Goal: Use online tool/utility: Use online tool/utility

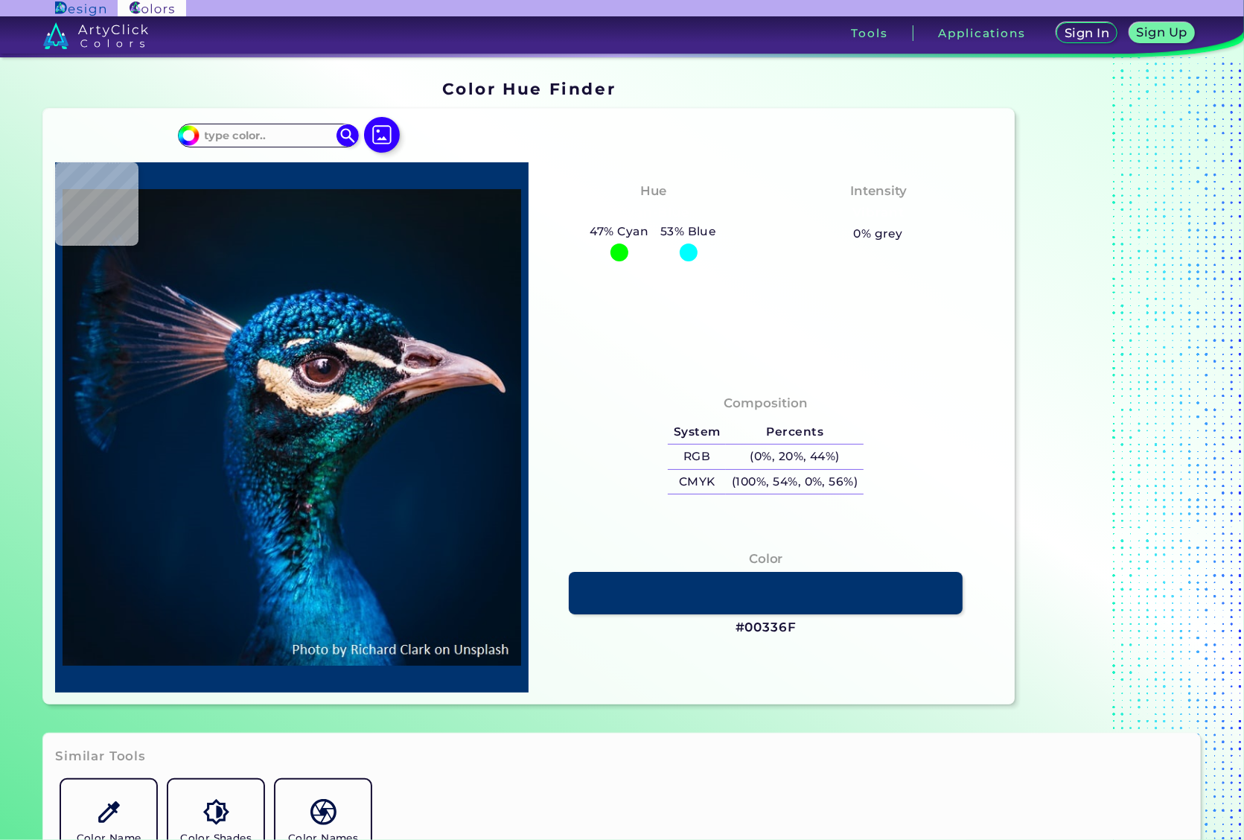
type input "#000000"
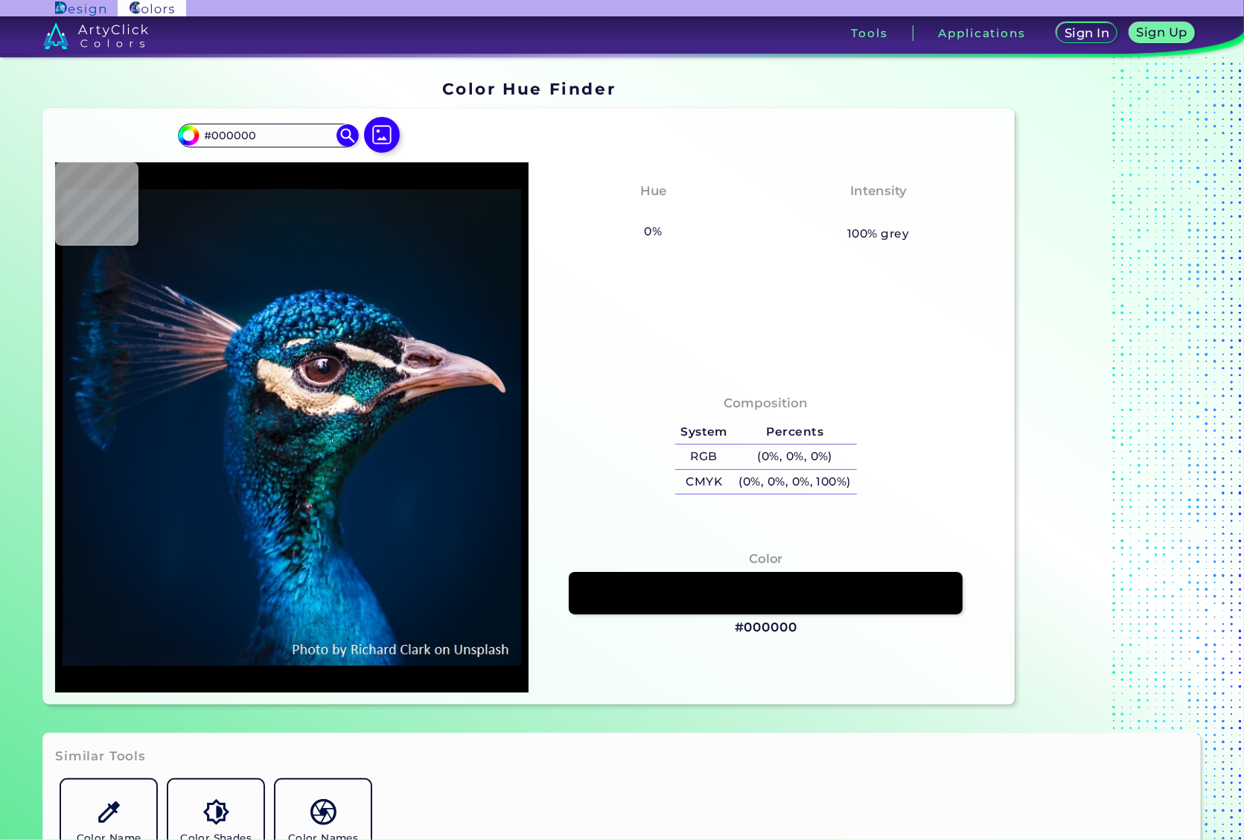
click at [393, 150] on label at bounding box center [382, 148] width 48 height 13
click at [0, 0] on input "file" at bounding box center [0, 0] width 0 height 0
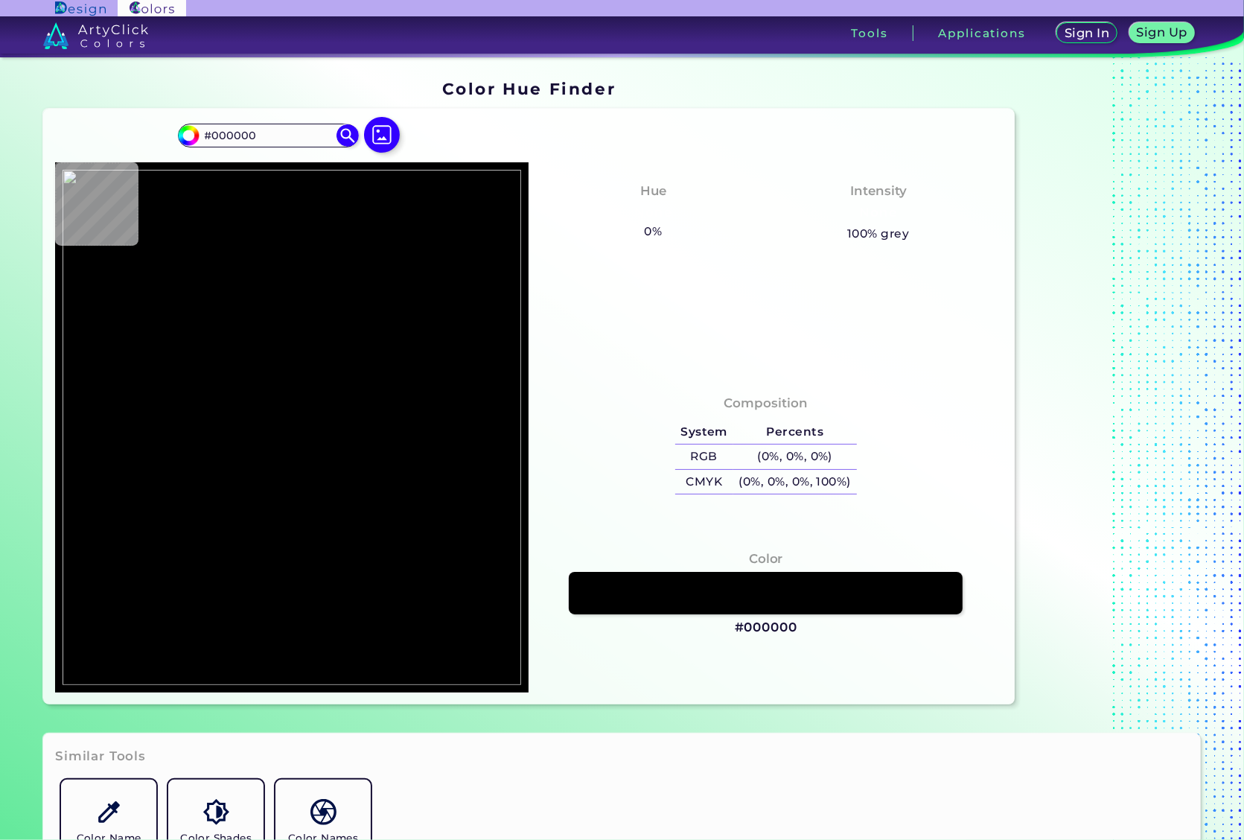
type input "#e8e8e6"
type input "#E8E8E6"
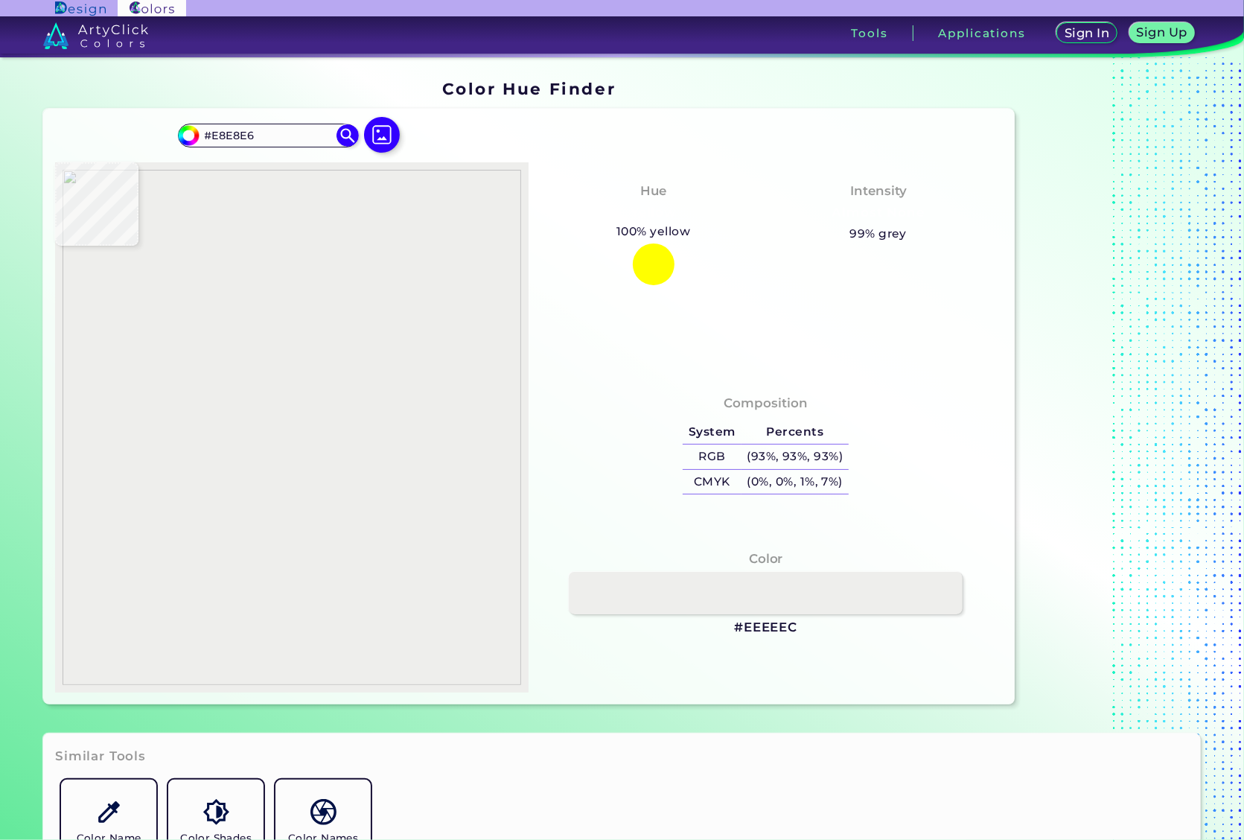
type input "#eeeeec"
type input "#EEEEEC"
type input "#efefed"
type input "#EFEFED"
type input "#afc1f3"
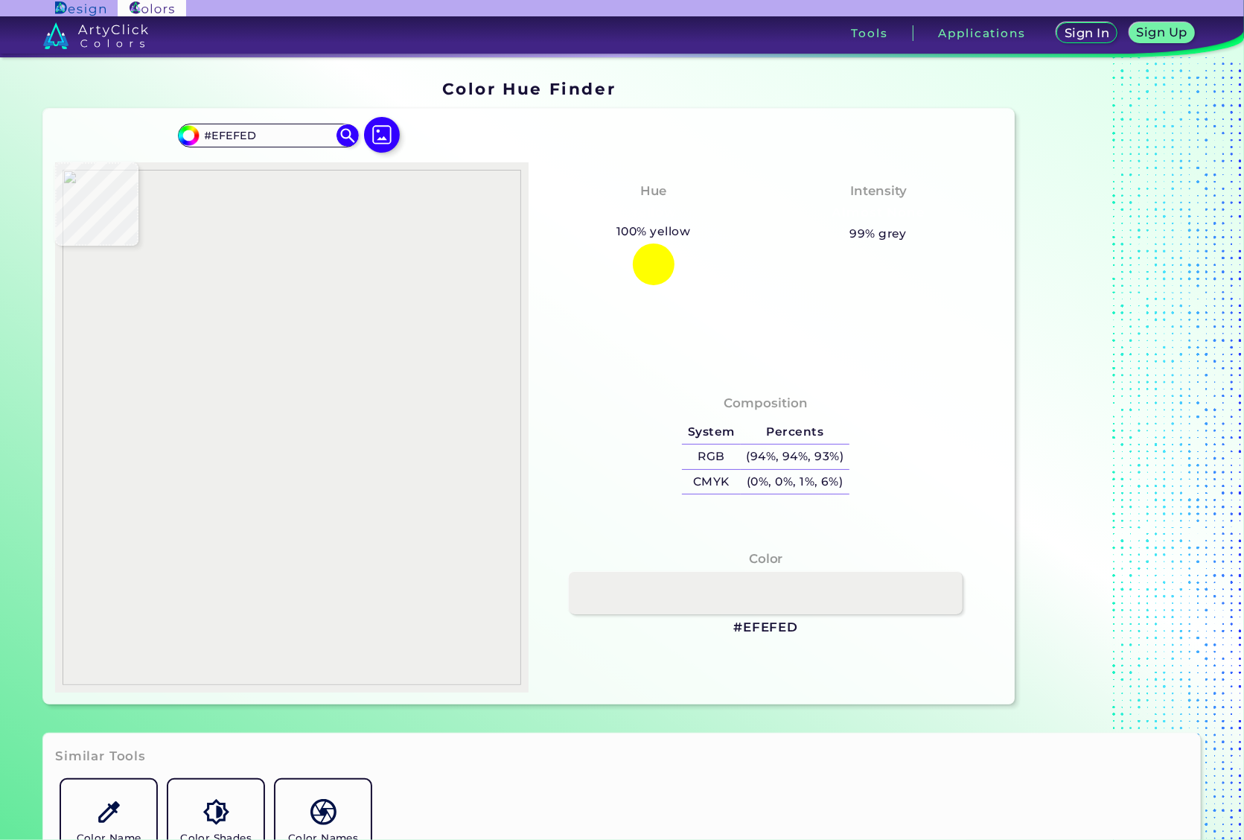
type input "#AFC1F3"
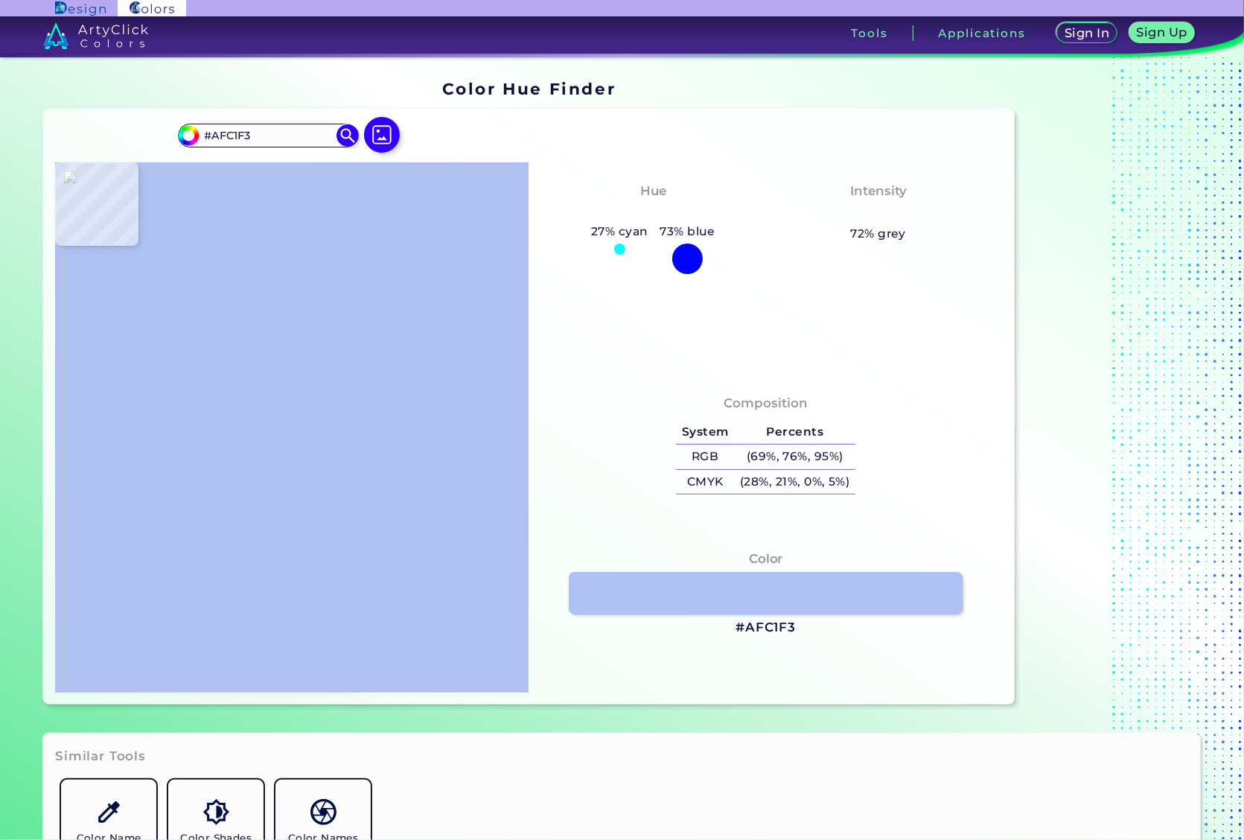
type input "#9fb3f0"
type input "#9FB3F0"
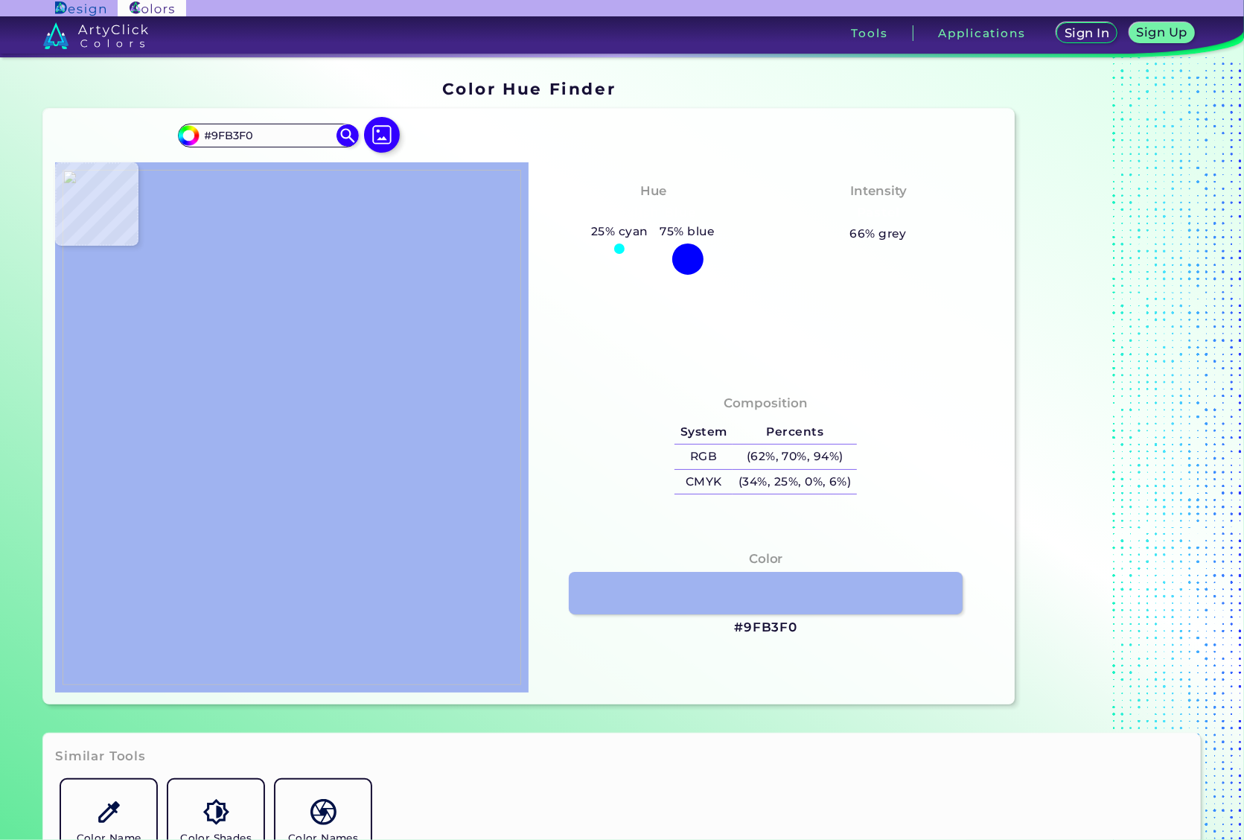
type input "#a1b4ef"
type input "#A1B4EF"
type input "#aabfee"
type input "#AABFEE"
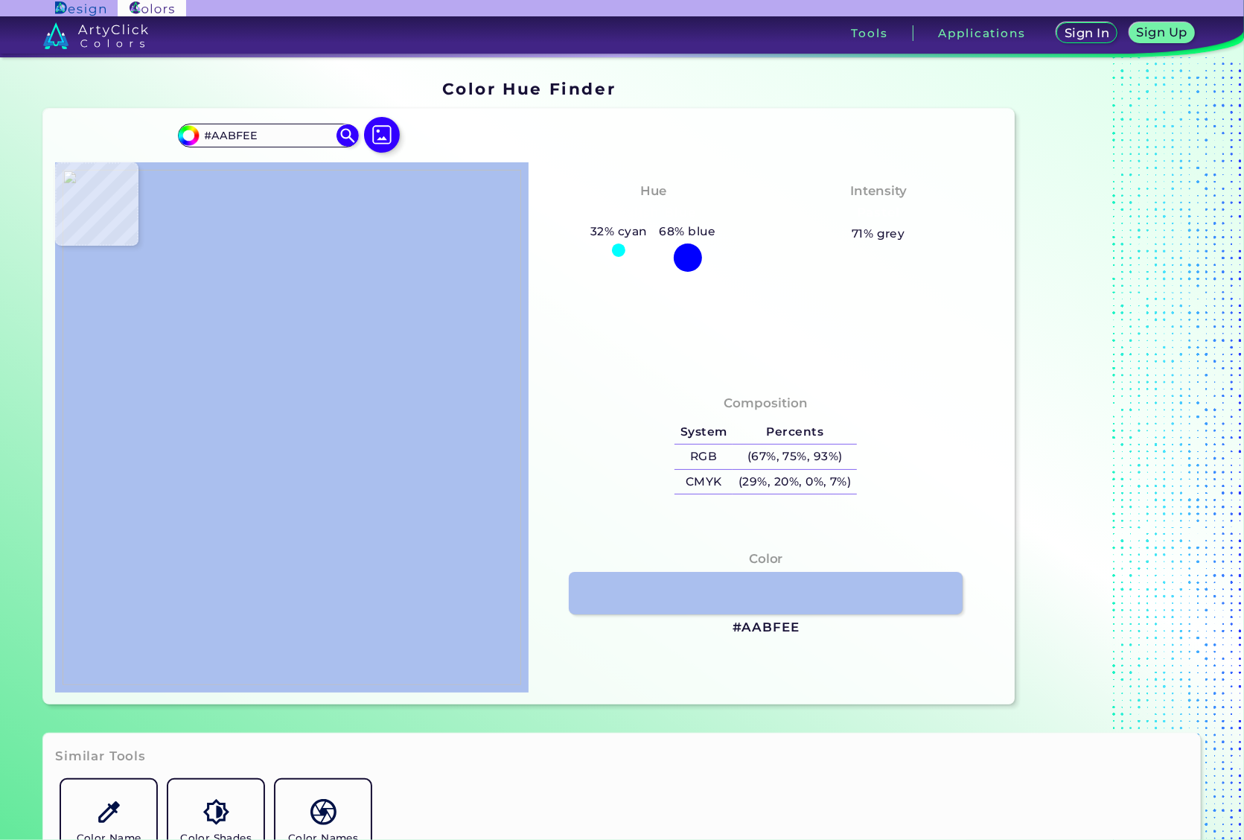
type input "#9cb3ea"
type input "#9CB3EA"
type input "#97afeb"
type input "#97AFEB"
type input "#9bb1e9"
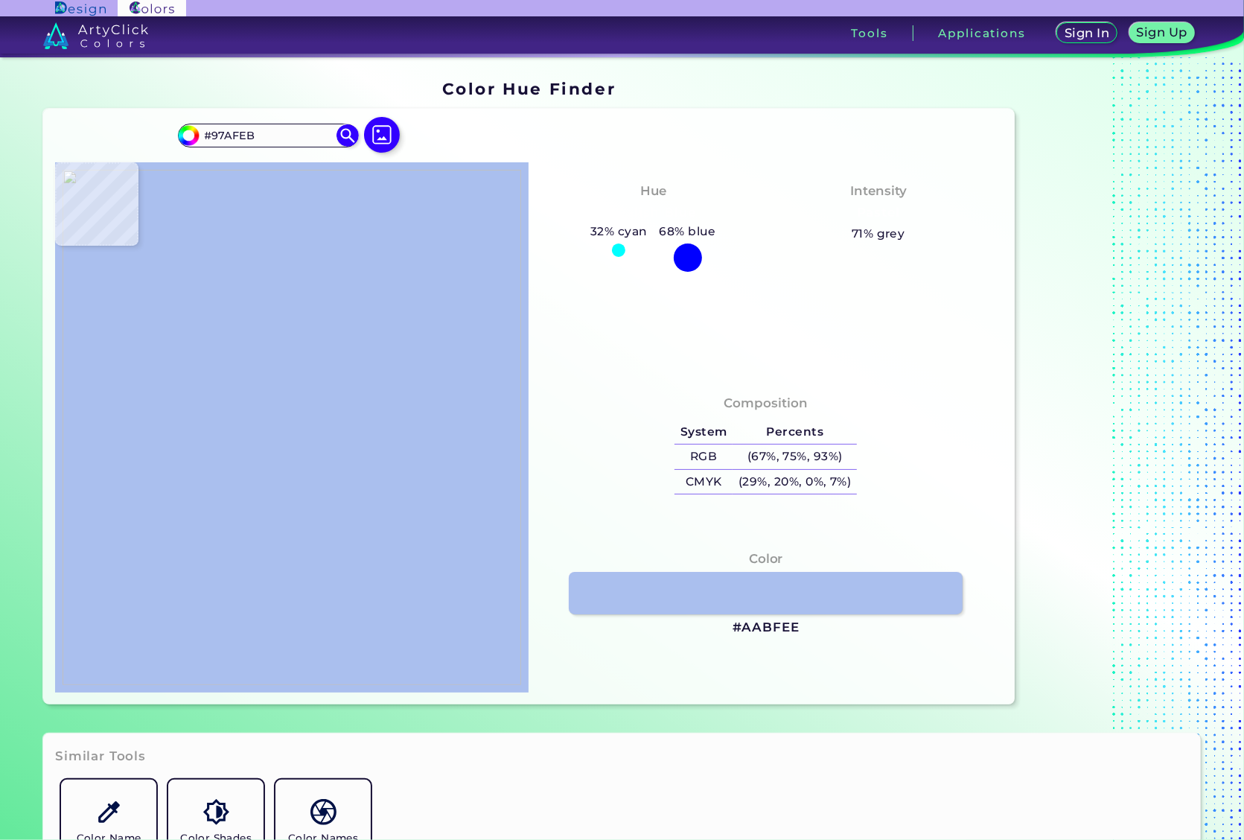
type input "#9BB1E9"
type input "#96afe6"
type input "#96AFE6"
type input "#93aee9"
type input "#93AEE9"
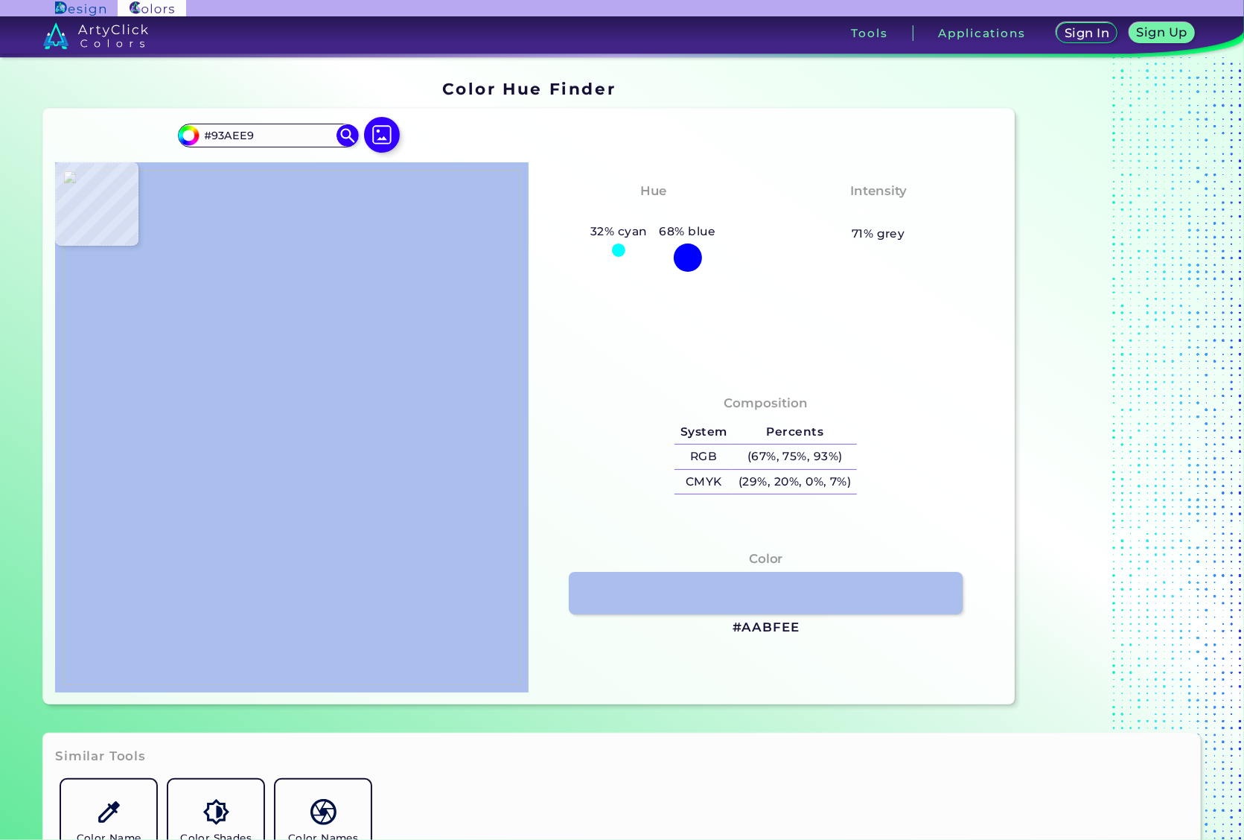
type input "#8ea8e7"
type input "#8EA8E7"
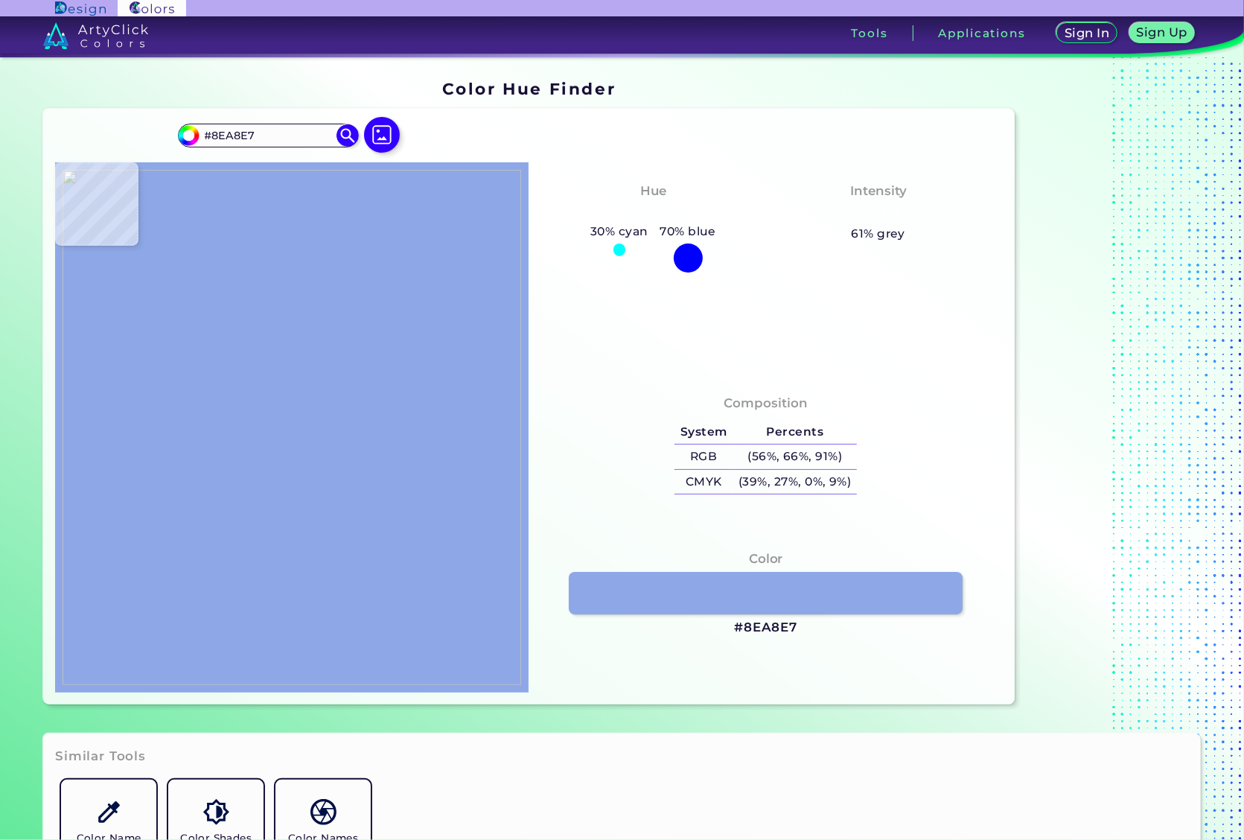
type input "#89a4e4"
type input "#89A4E4"
type input "#a3b8ea"
type input "#A3B8EA"
type input "#9db1e7"
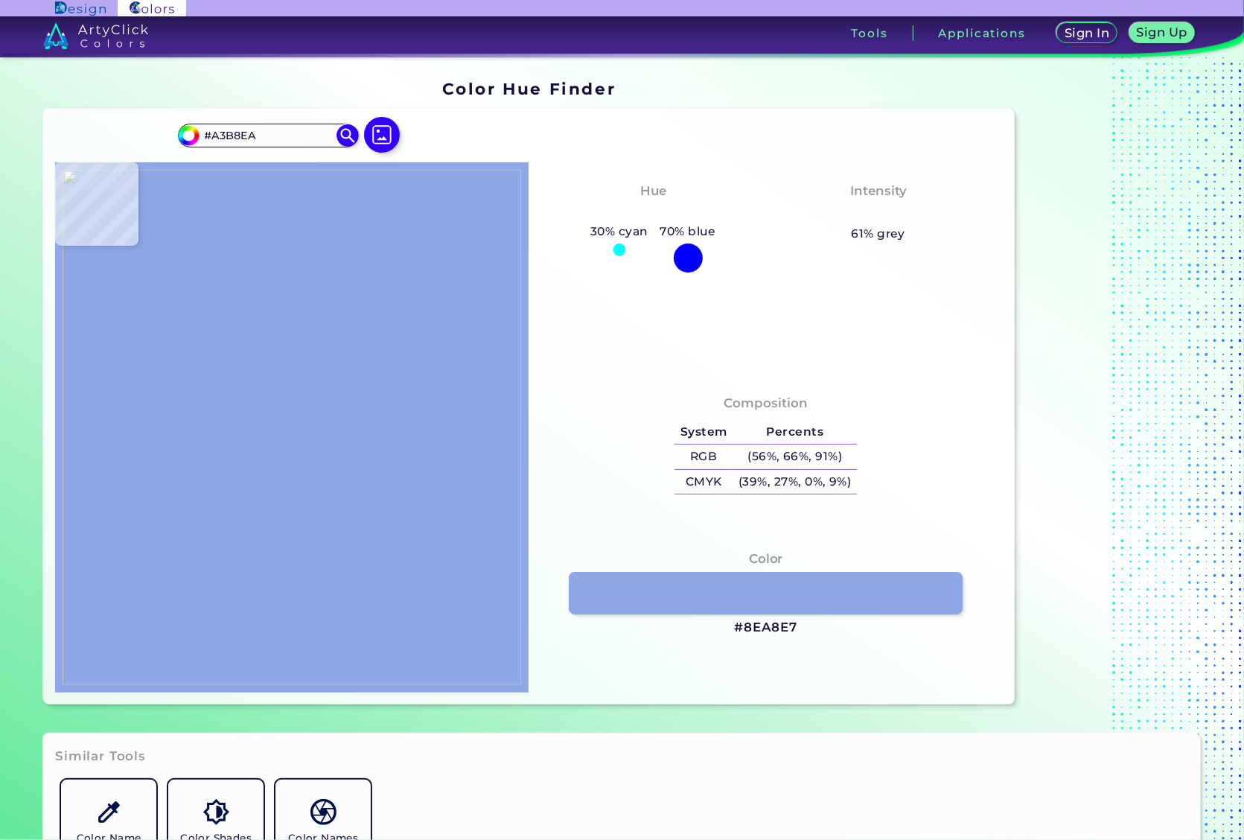
type input "#9DB1E7"
type input "#a4bceb"
type input "#A4BCEB"
type input "#a9bbeb"
type input "#A9BBEB"
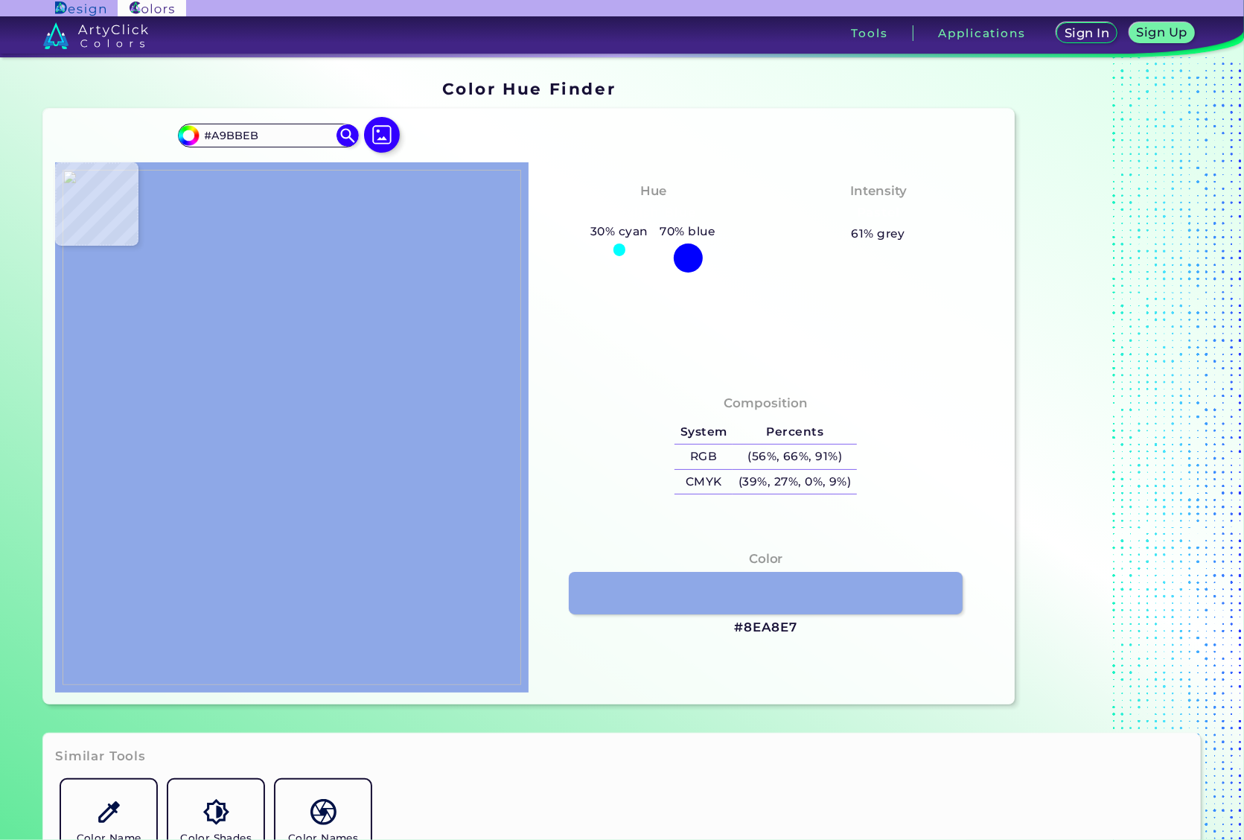
type input "#8ea9e7"
type input "#8EA9E7"
type input "#a4baef"
type input "#A4BAEF"
type input "#a2b7e9"
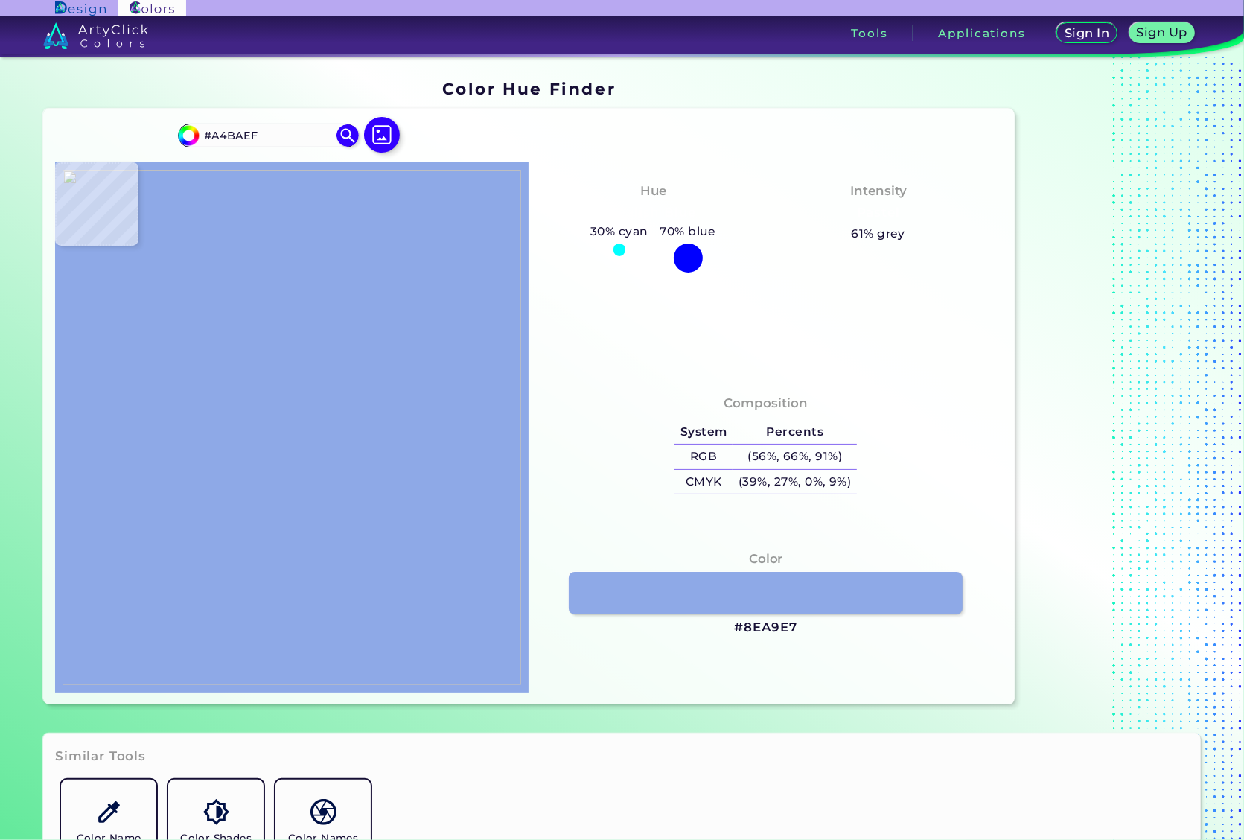
type input "#A2B7E9"
type input "#95ade8"
type input "#95ADE8"
type input "#92abe7"
type input "#92ABE7"
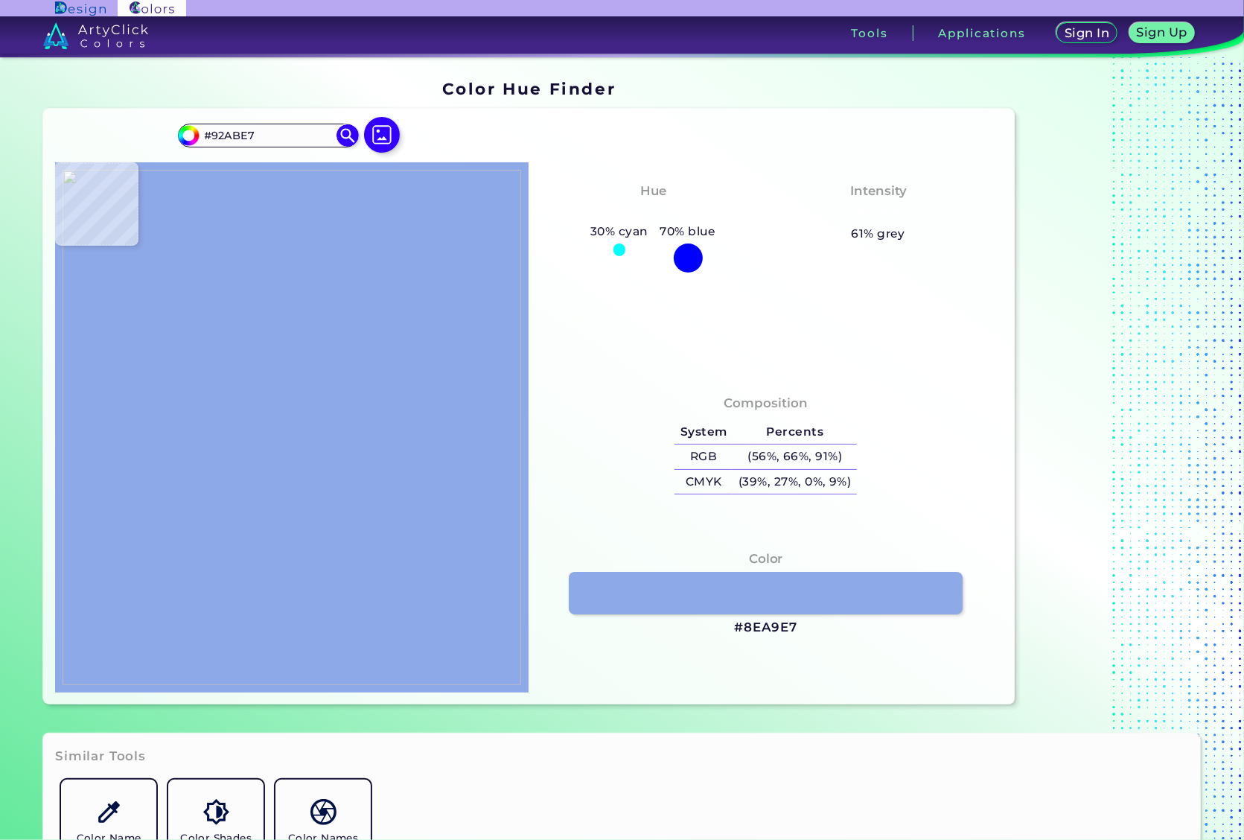
type input "#94ade7"
type input "#94ADE7"
type input "#6c88d3"
type input "#6C88D3"
type input "#9ba9e2"
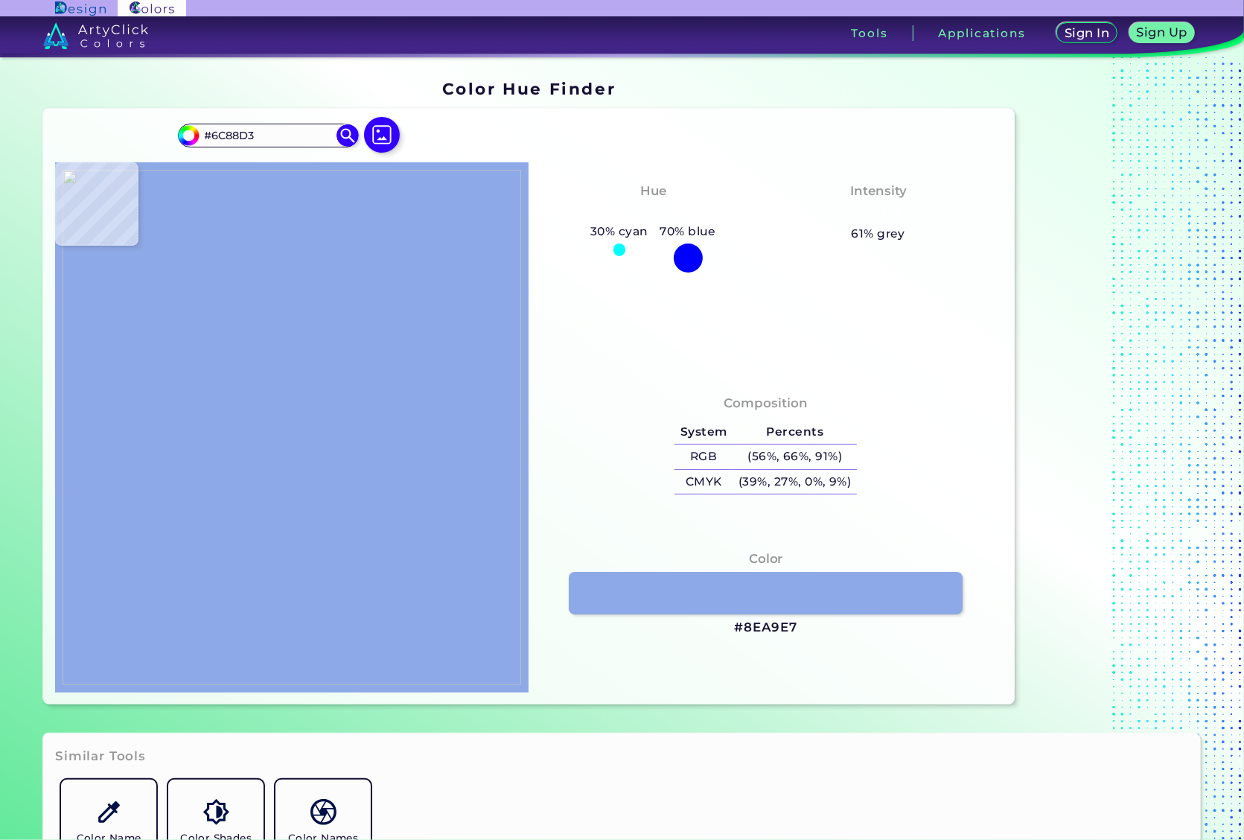
type input "#9BA9E2"
type input "#8fa8e8"
type input "#8FA8E8"
type input "#a3b8eb"
type input "#A3B8EB"
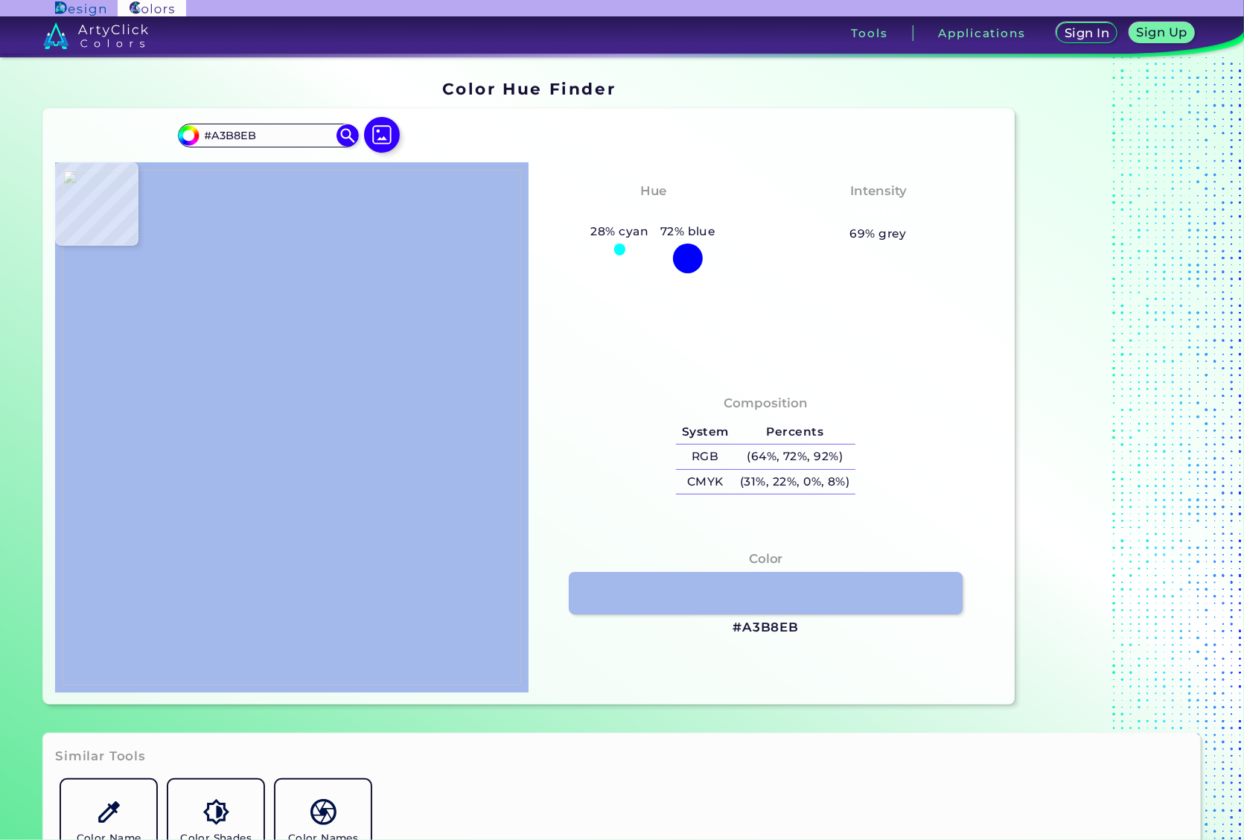
type input "#839fe2"
type input "#839FE2"
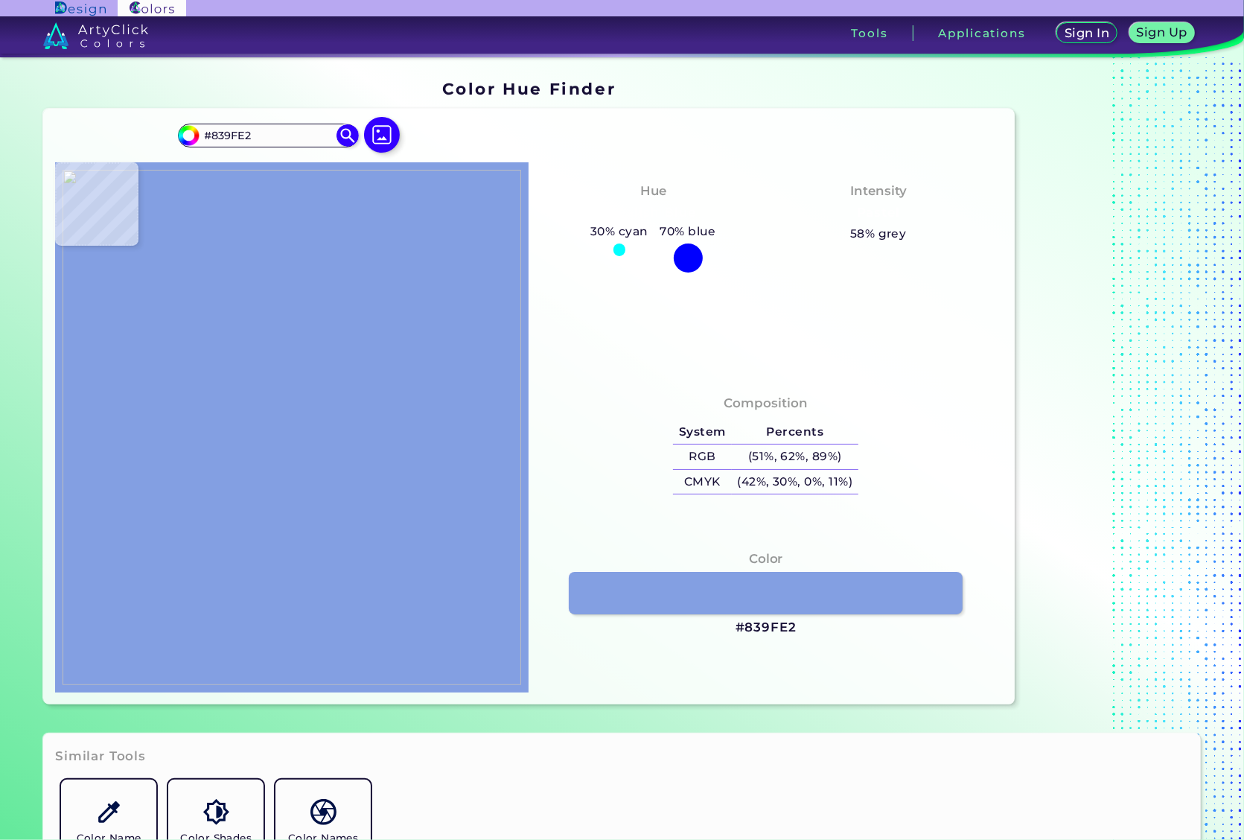
type input "#96ade6"
type input "#96ADE6"
type input "#a3b8eb"
type input "#A3B8EB"
type input "#8fa8e3"
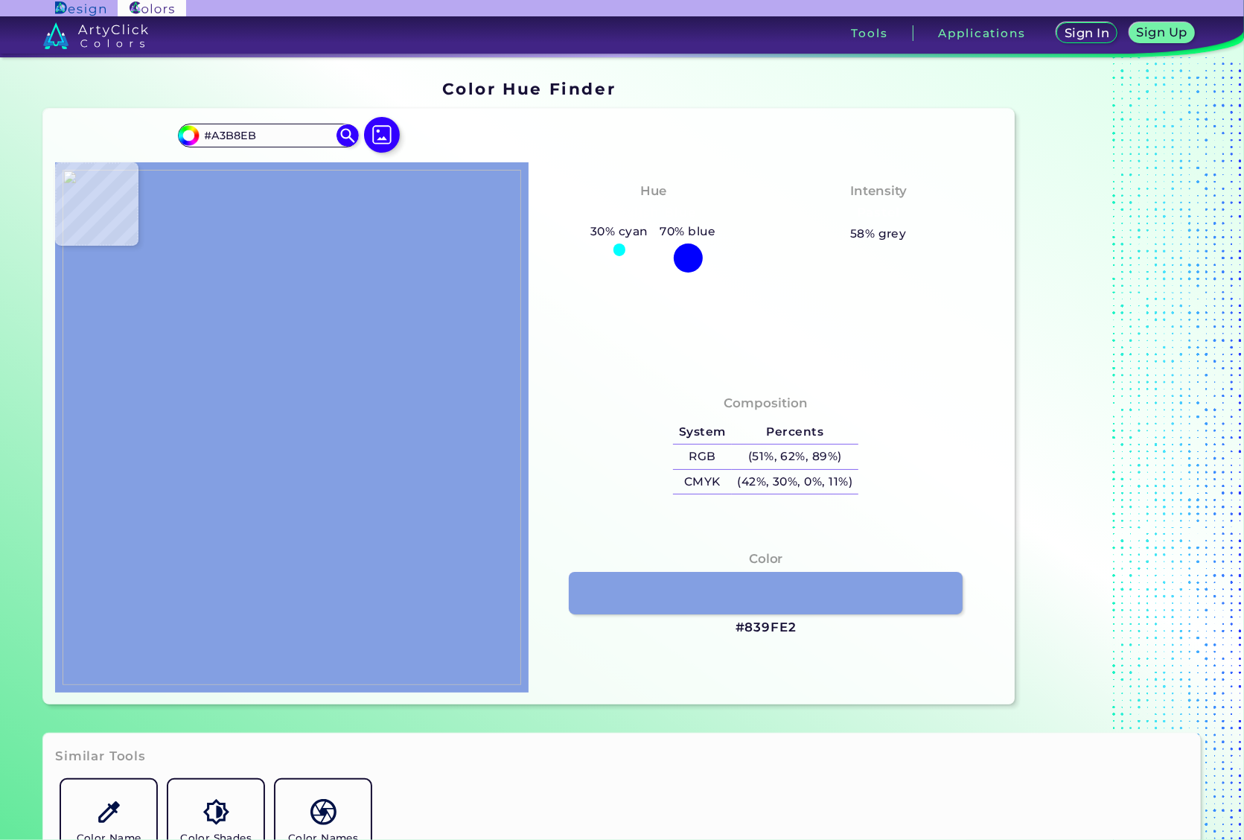
type input "#8FA8E3"
type input "#93abe4"
type input "#93ABE4"
type input "#9cb3e9"
type input "#9CB3E9"
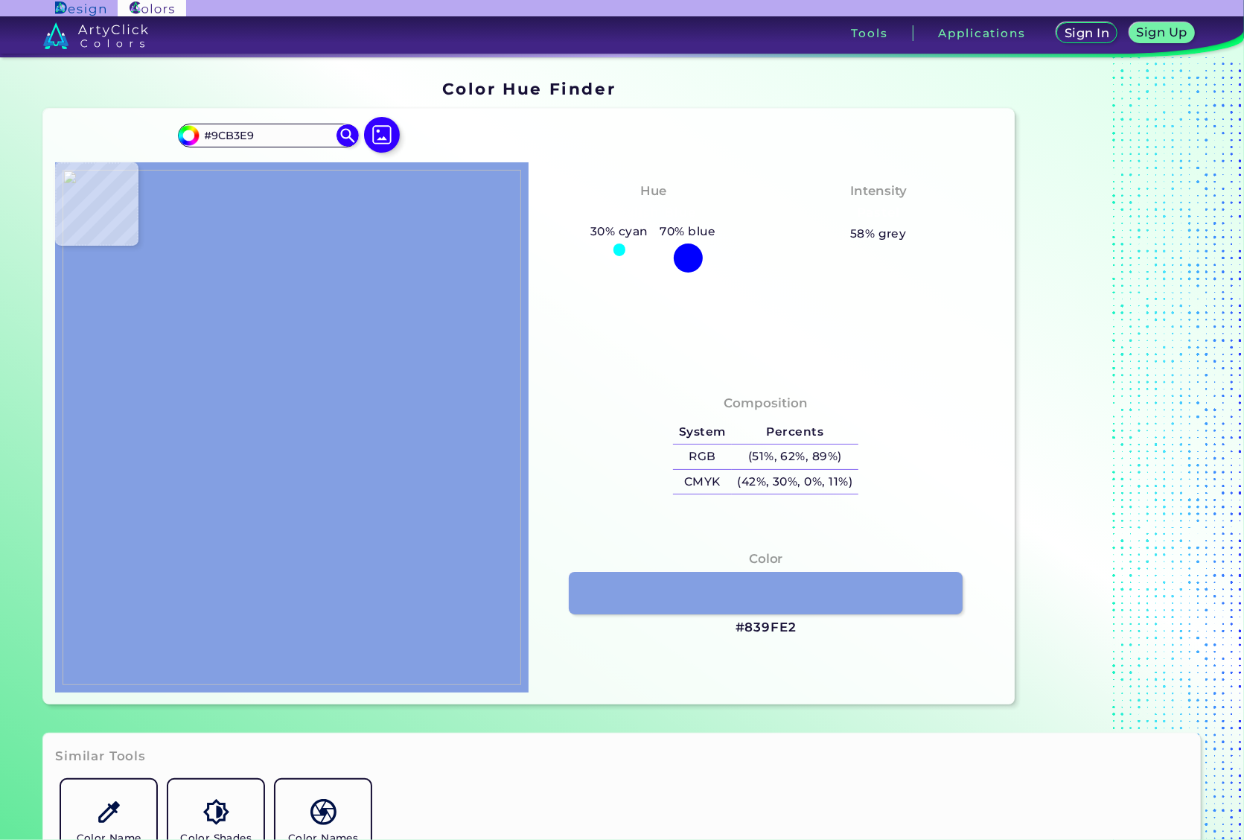
type input "#a0b7ed"
type input "#A0B7ED"
type input "#9fb3ea"
type input "#9FB3EA"
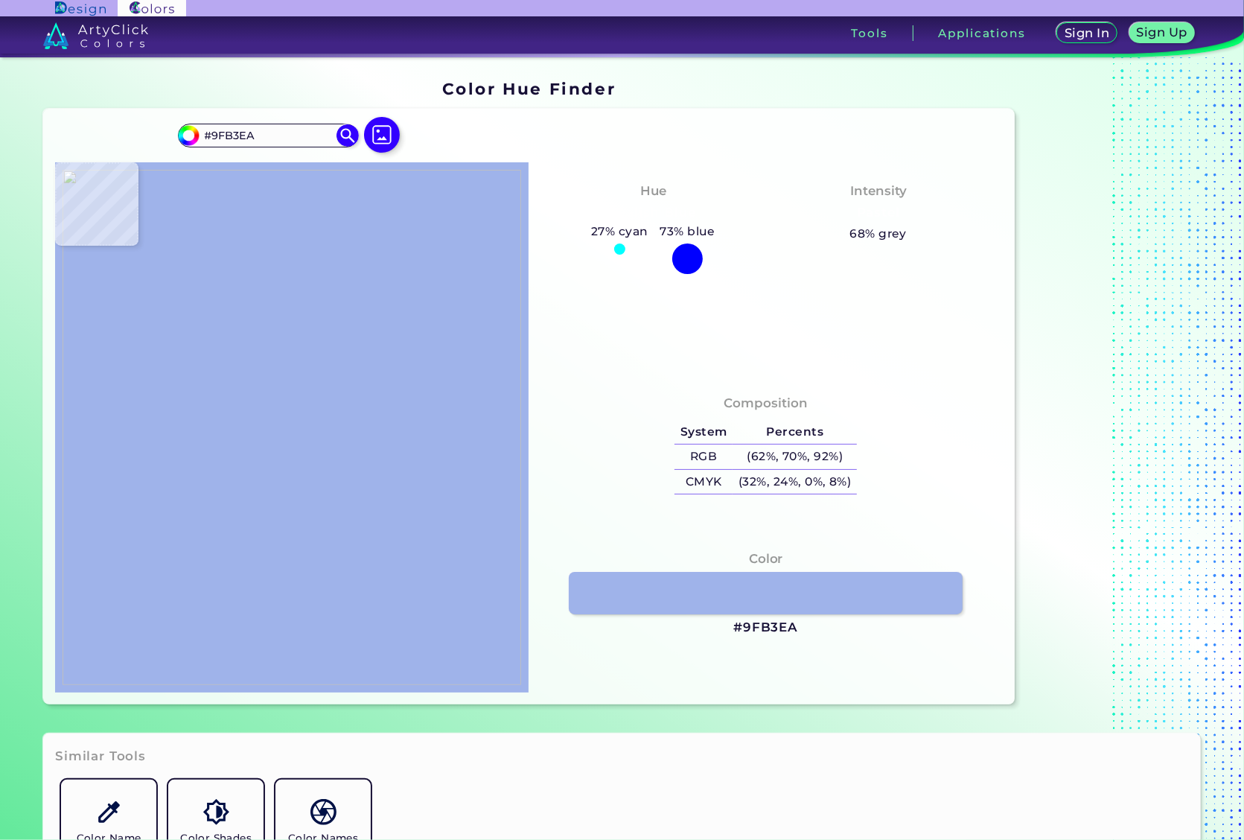
type input "#9bafe6"
type input "#9BAFE6"
type input "#96aee7"
type input "#96AEE7"
type input "#8da7e3"
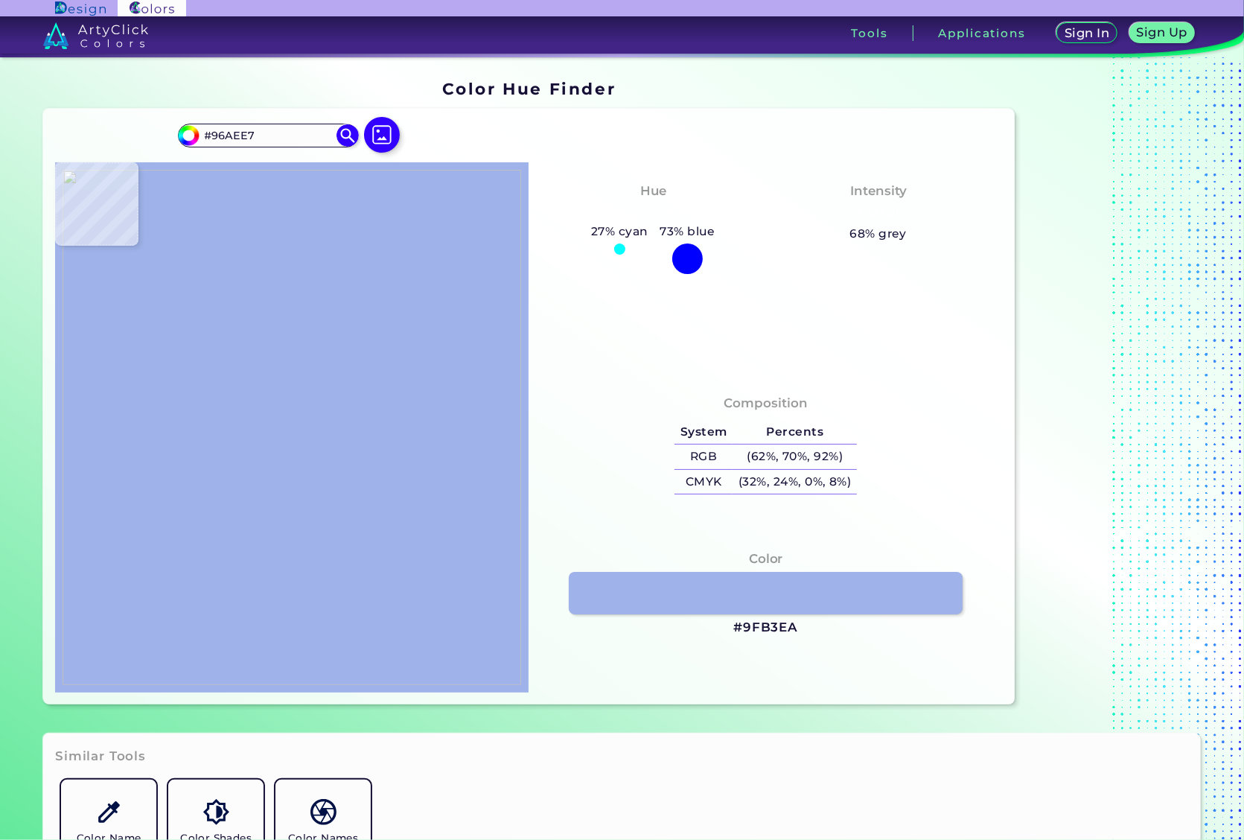
type input "#8DA7E3"
type input "#99afe9"
type input "#99AFE9"
type input "#a6b8eb"
type input "#A6B8EB"
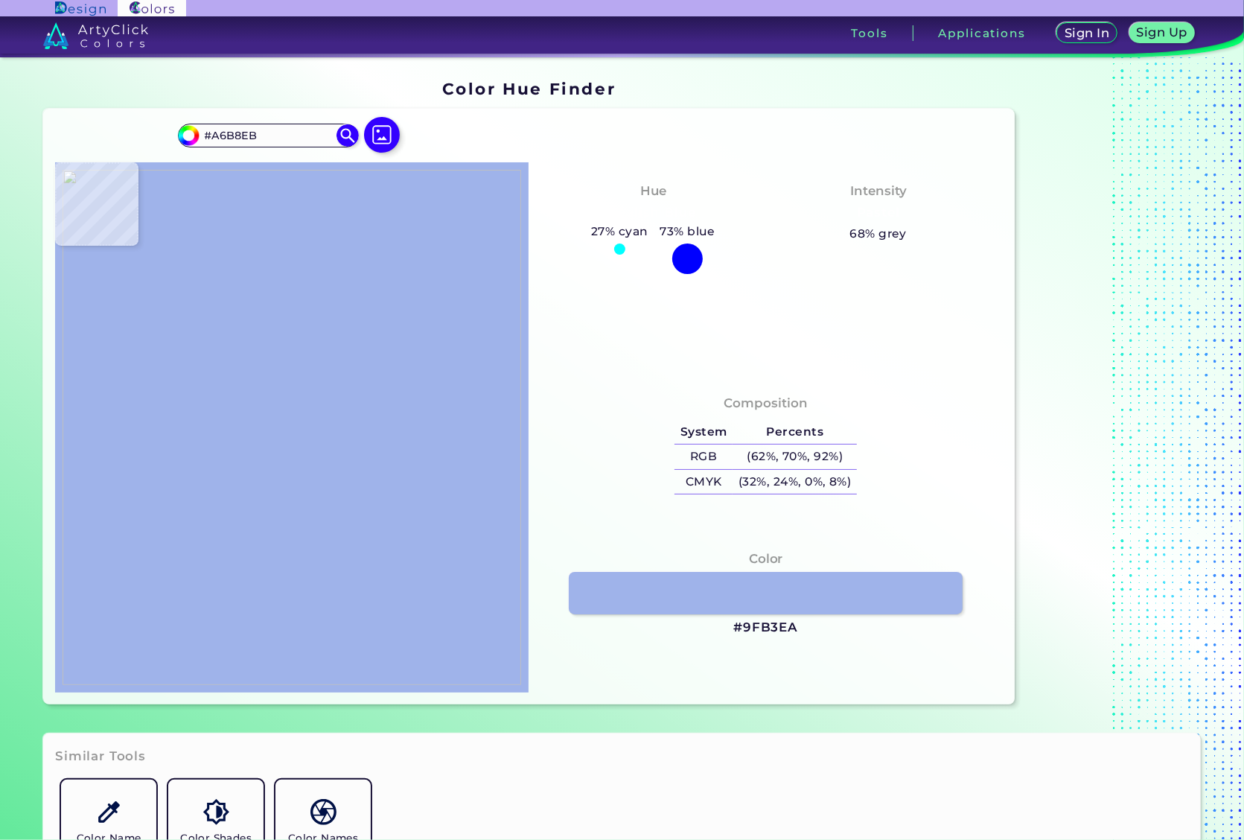
type input "#9fb5e6"
type input "#9FB5E6"
type input "#7e9be0"
type input "#7E9BE0"
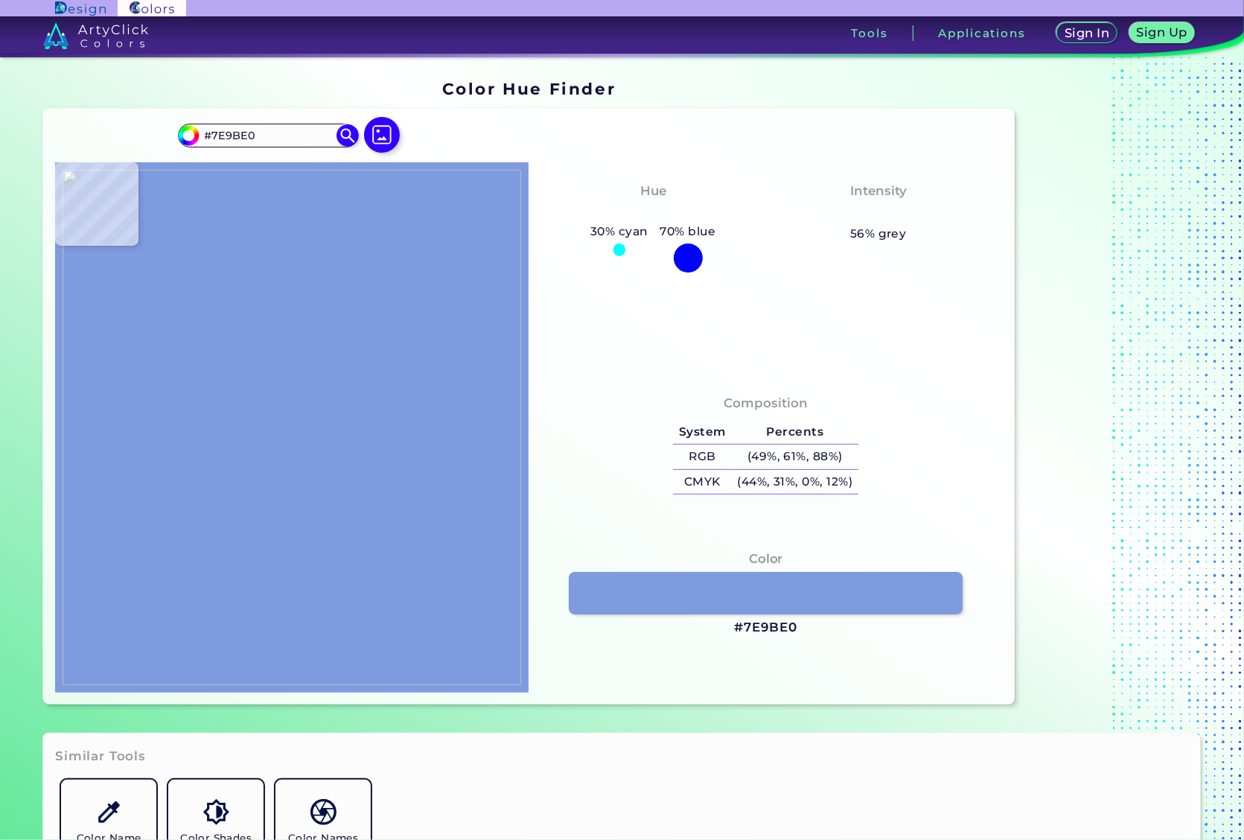
type input "#95aae6"
type input "#95AAE6"
type input "#a5b6e9"
type input "#A5B6E9"
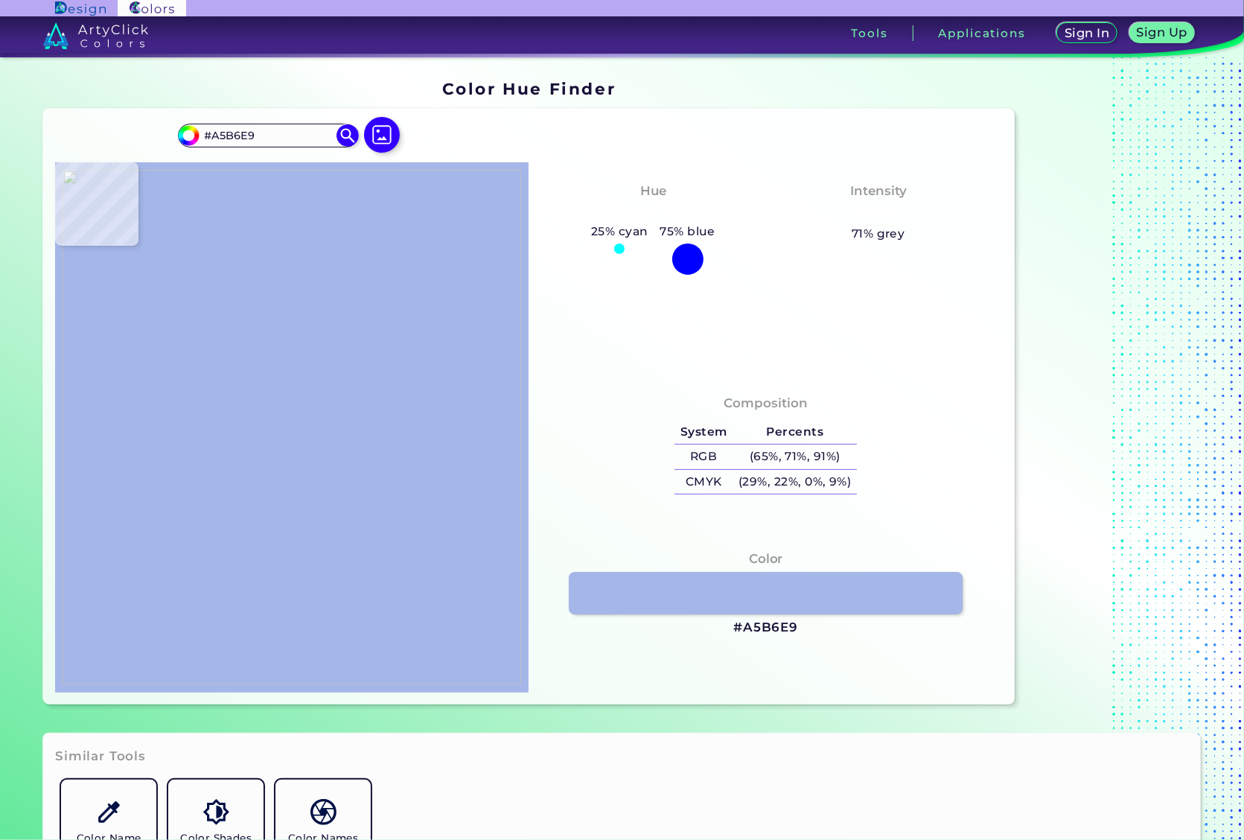
type input "#7797db"
type input "#7797DB"
type input "#94a8e8"
type input "#94A8E8"
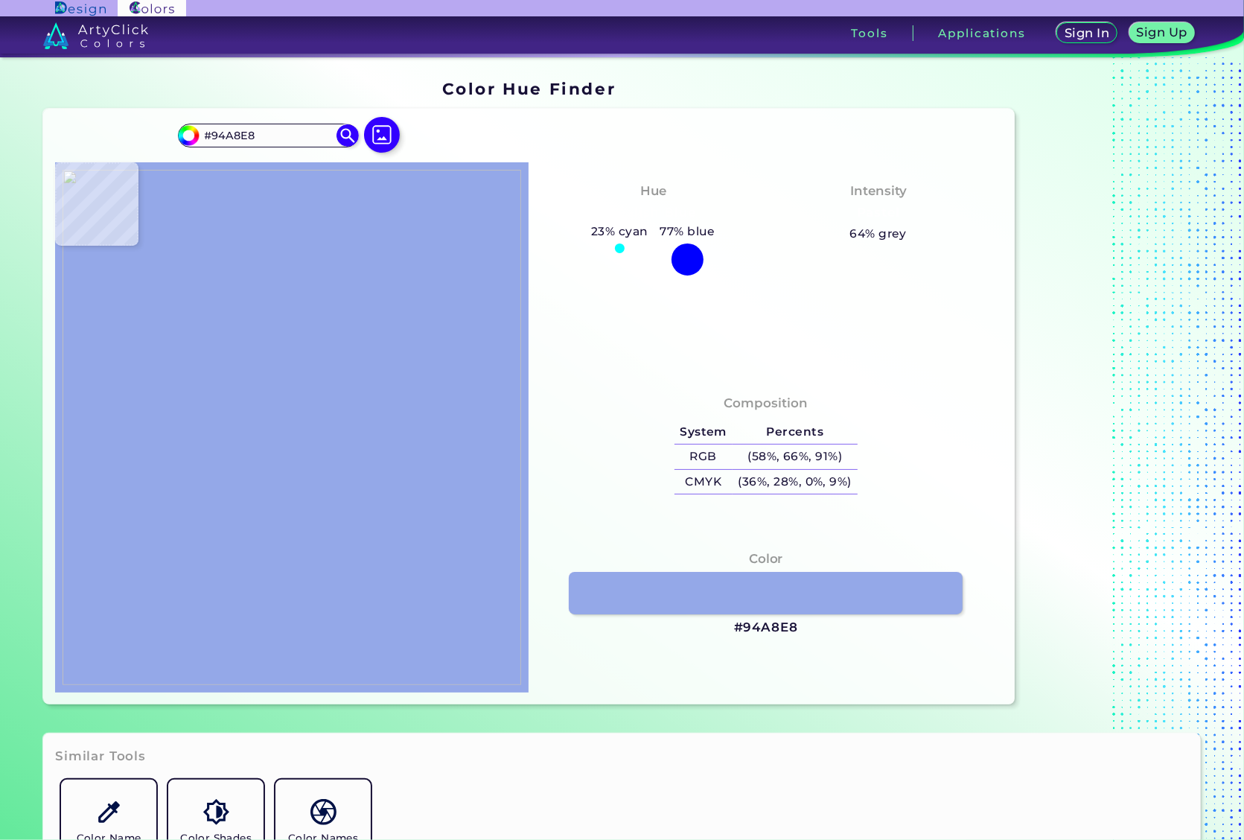
type input "#98ace6"
type input "#98ACE6"
type input "#809cdd"
type input "#809CDD"
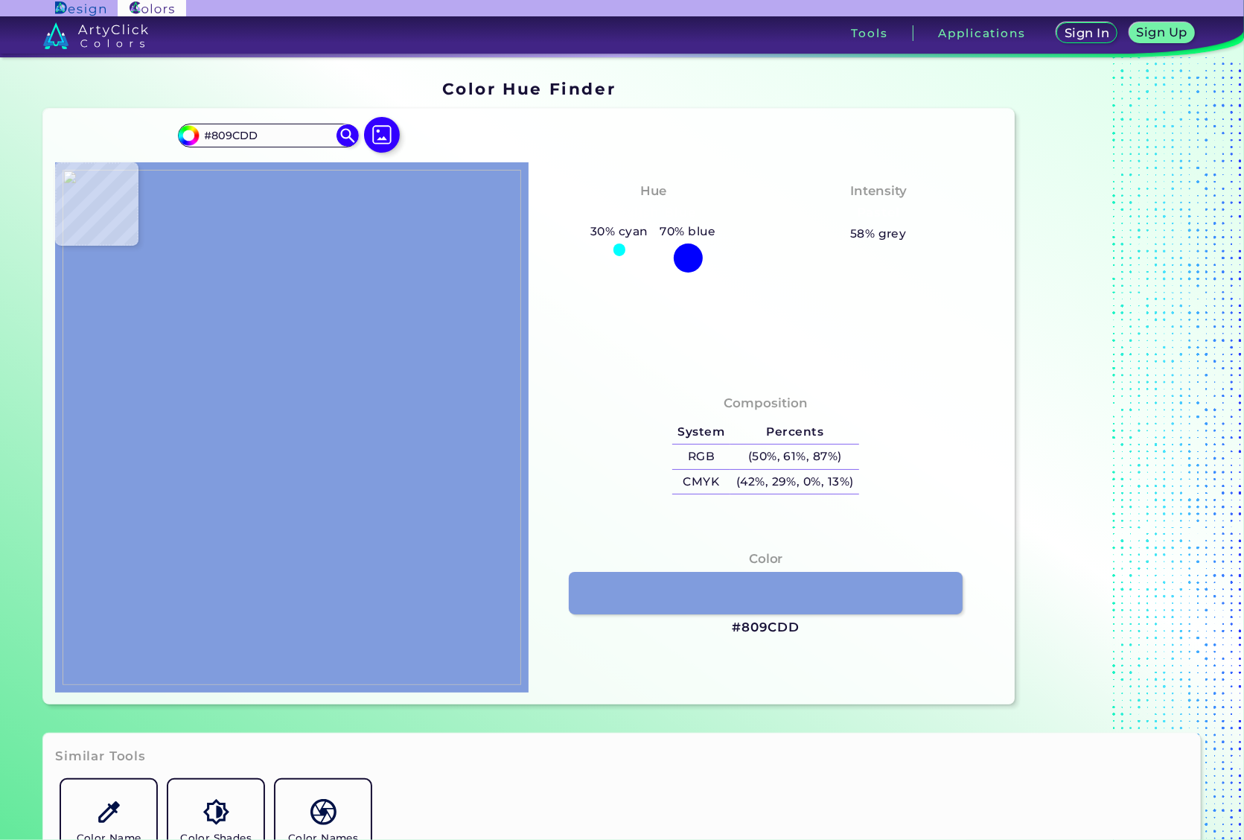
type input "#96abe4"
type input "#96ABE4"
type input "#93a7e2"
type input "#93A7E2"
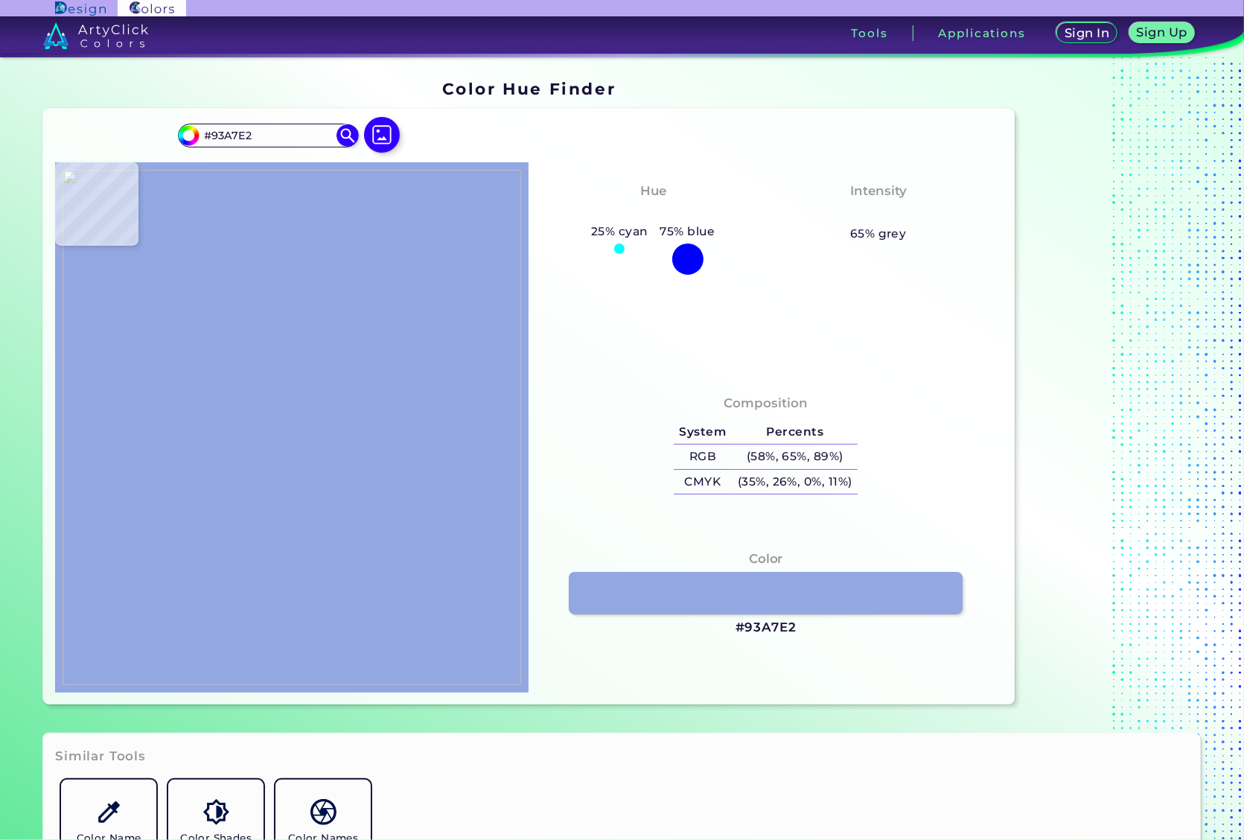
click at [328, 488] on img at bounding box center [292, 427] width 459 height 515
click at [264, 361] on img at bounding box center [292, 427] width 459 height 515
type input "#9fb2ec"
type input "#9FB2EC"
type input "#9db0ea"
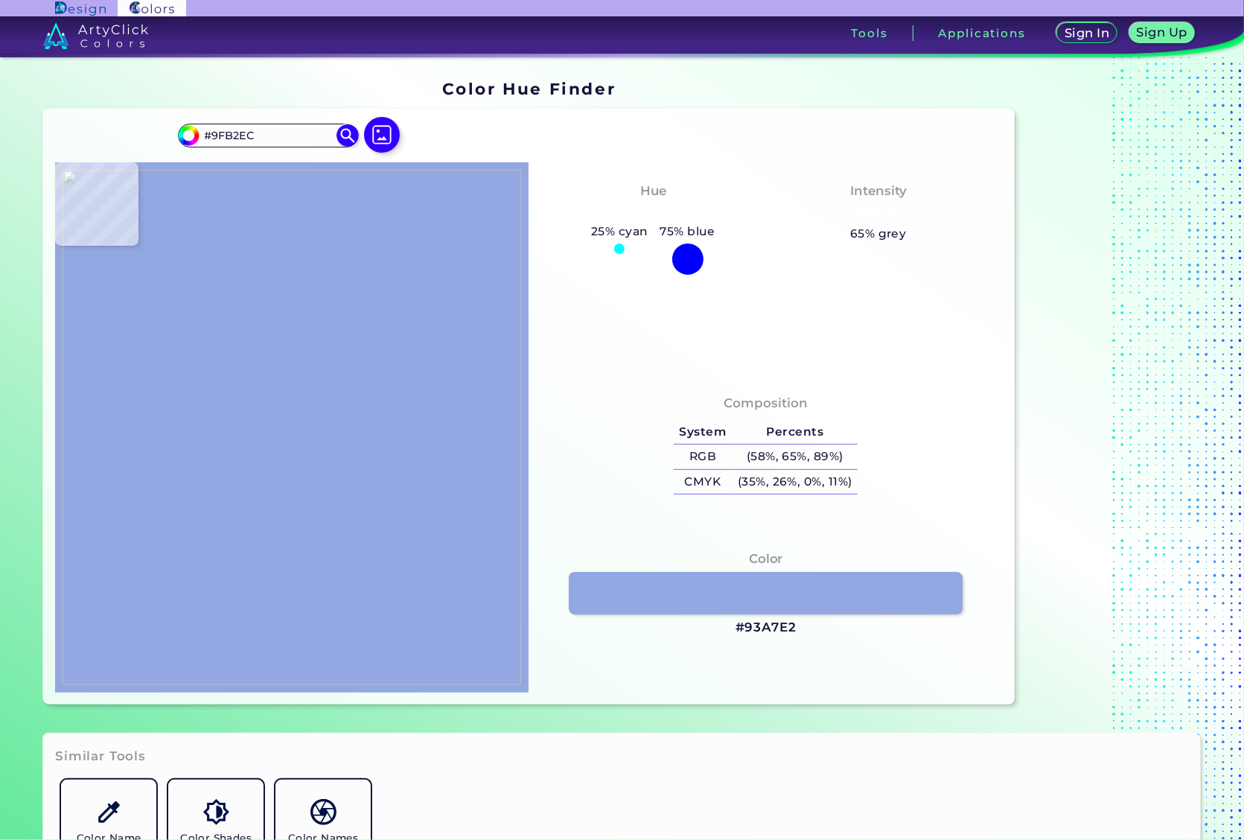
type input "#9DB0EA"
type input "#a3b8ee"
type input "#A3B8EE"
type input "#7f9fe7"
type input "#7F9FE7"
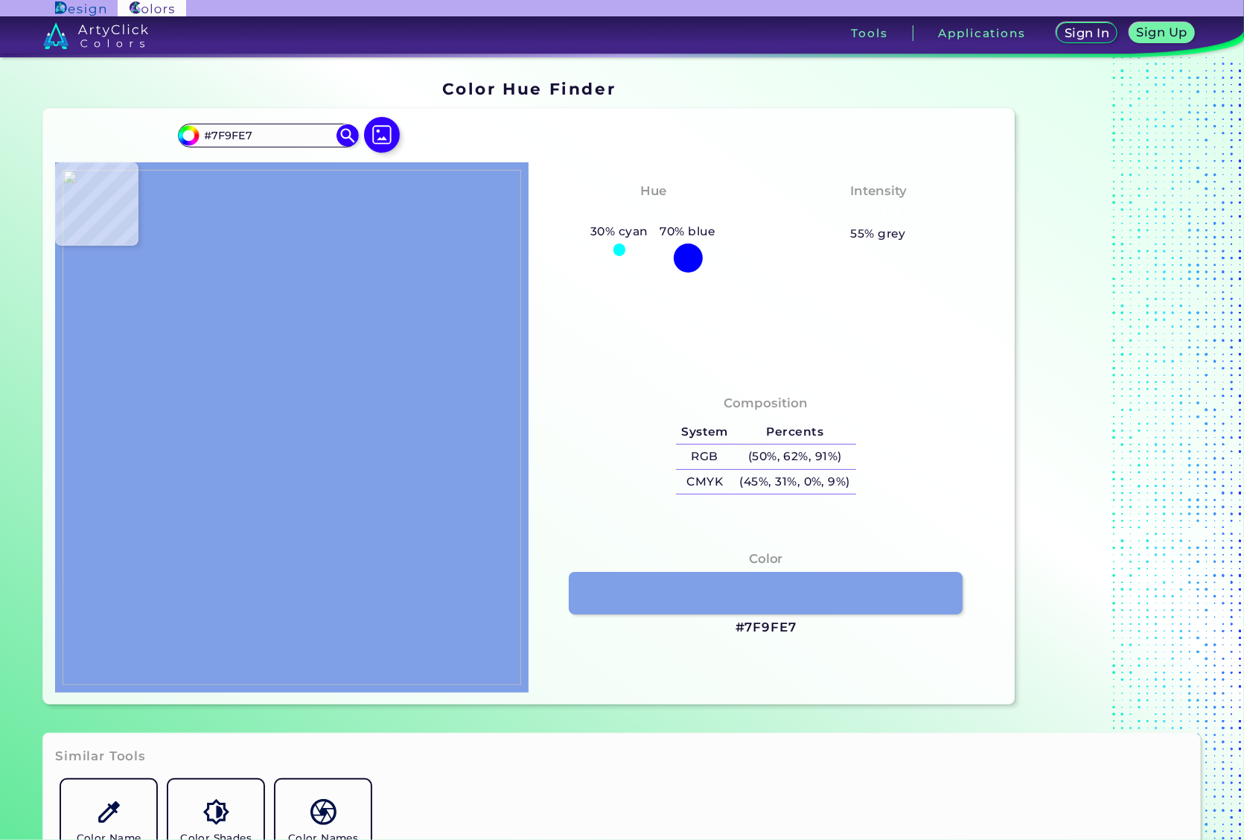
type input "#a1b7ee"
type input "#A1B7EE"
type input "#97b0eb"
type input "#97B0EB"
type input "#acbeef"
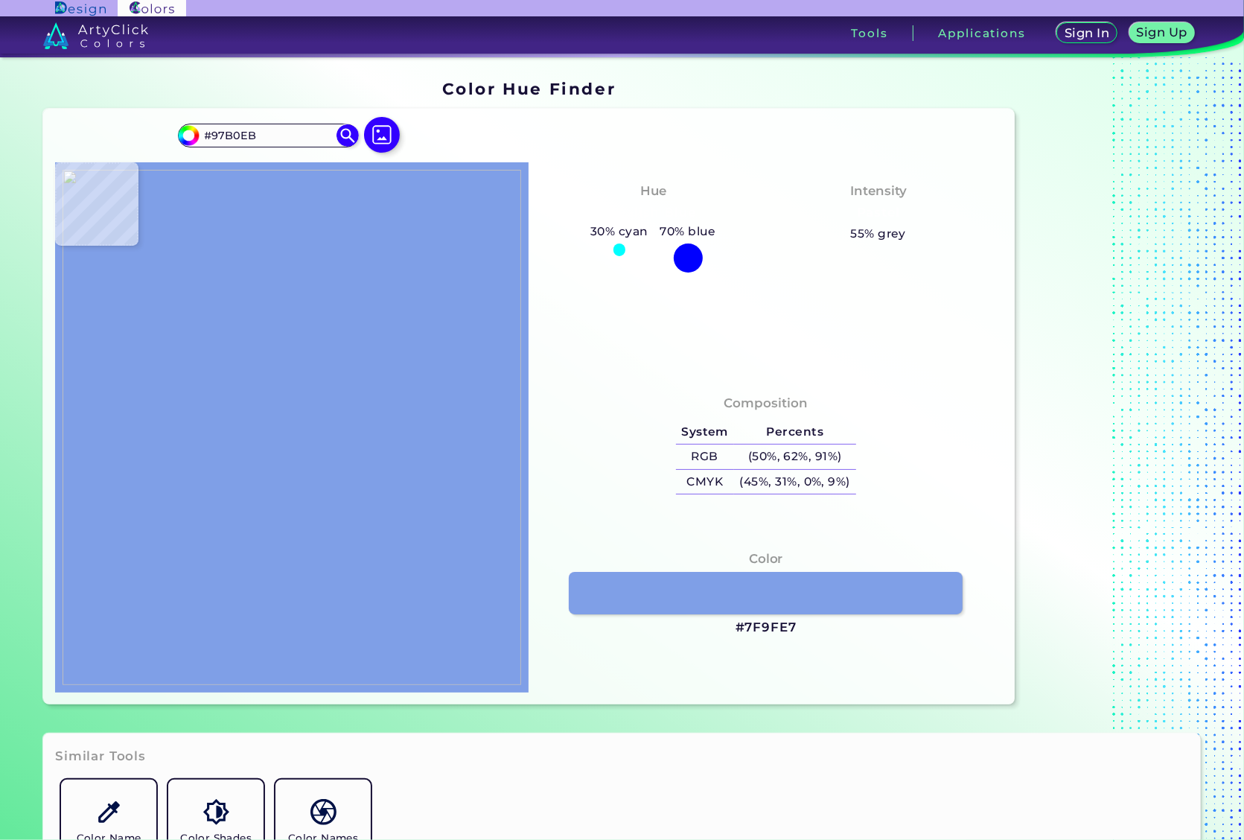
type input "#ACBEEF"
type input "#9fb8eb"
type input "#9FB8EB"
type input "#a5bcef"
type input "#A5BCEF"
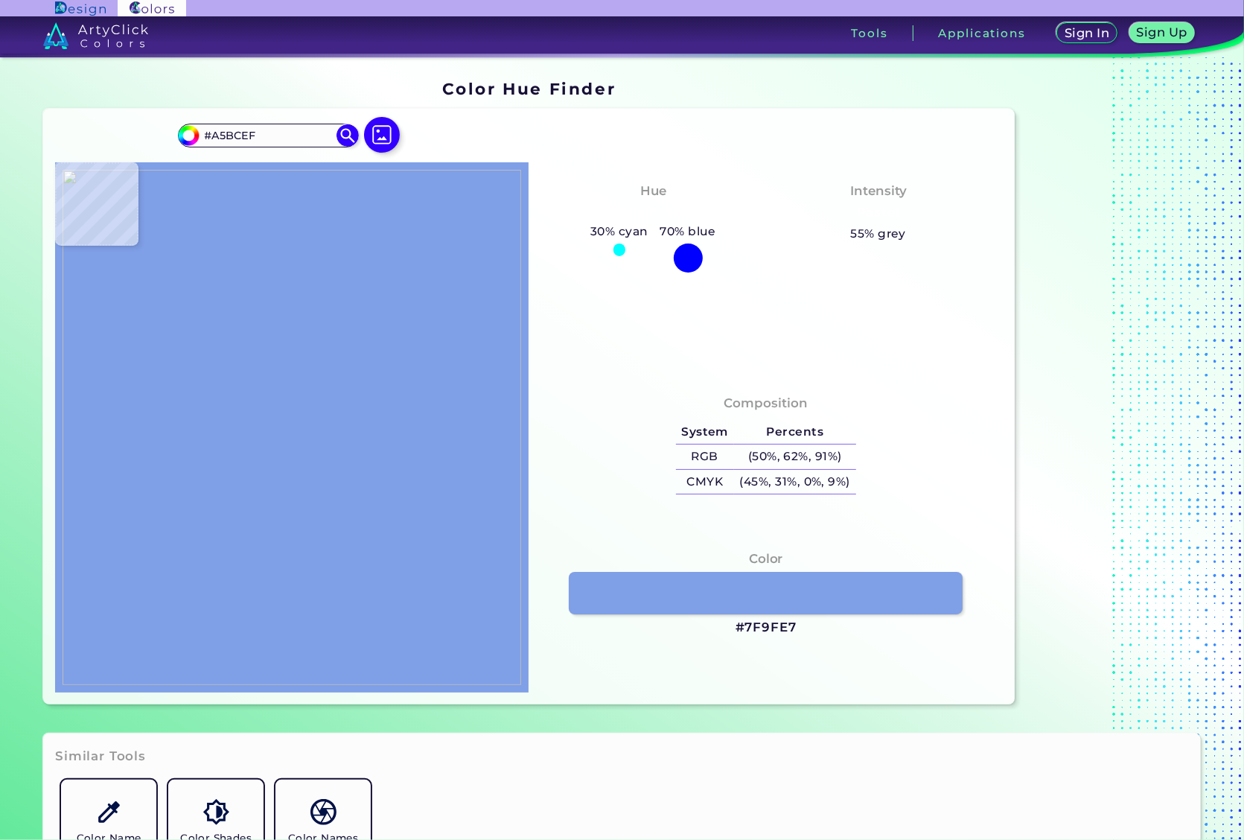
type input "#a6bdef"
type input "#A6BDEF"
type input "#a8bff3"
type input "#A8BFF3"
type input "#a6baf1"
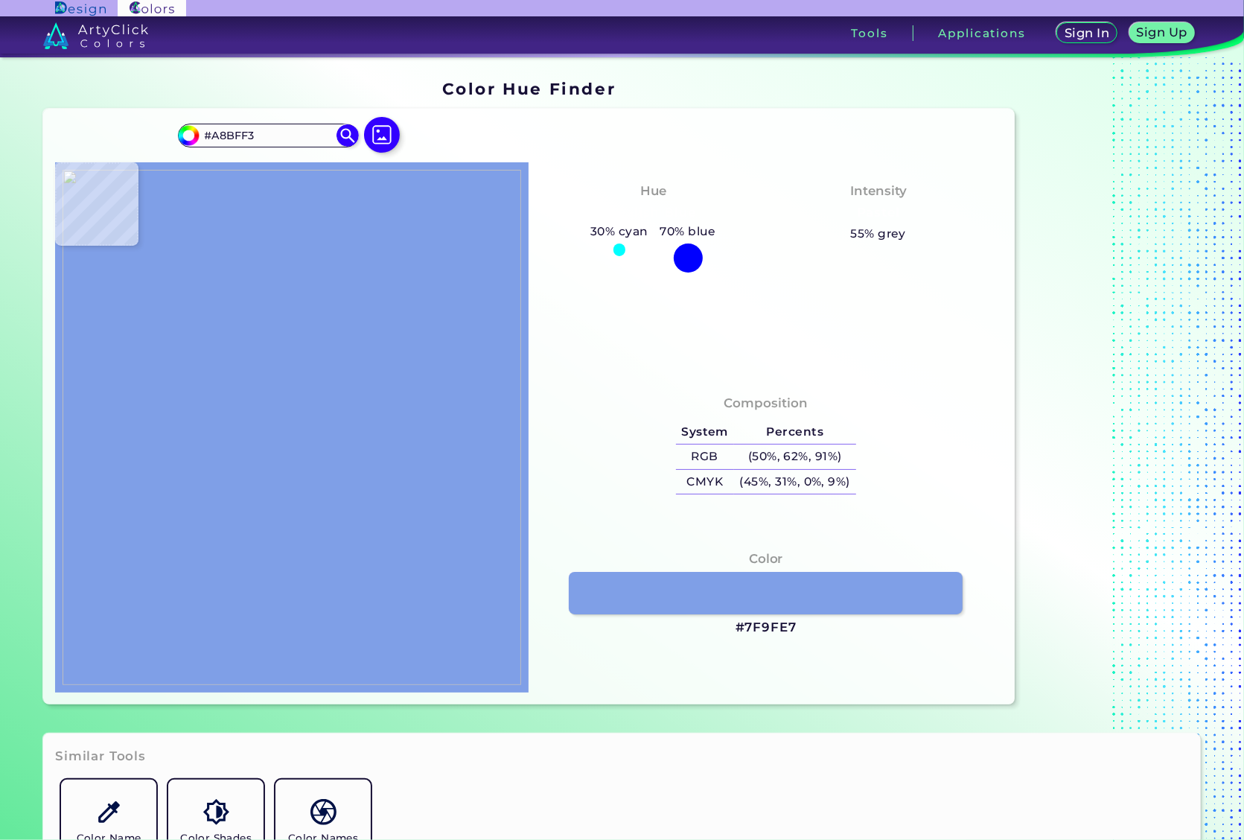
type input "#A6BAF1"
type input "#a7bdef"
type input "#A7BDEF"
type input "#b5c7f2"
type input "#B5C7F2"
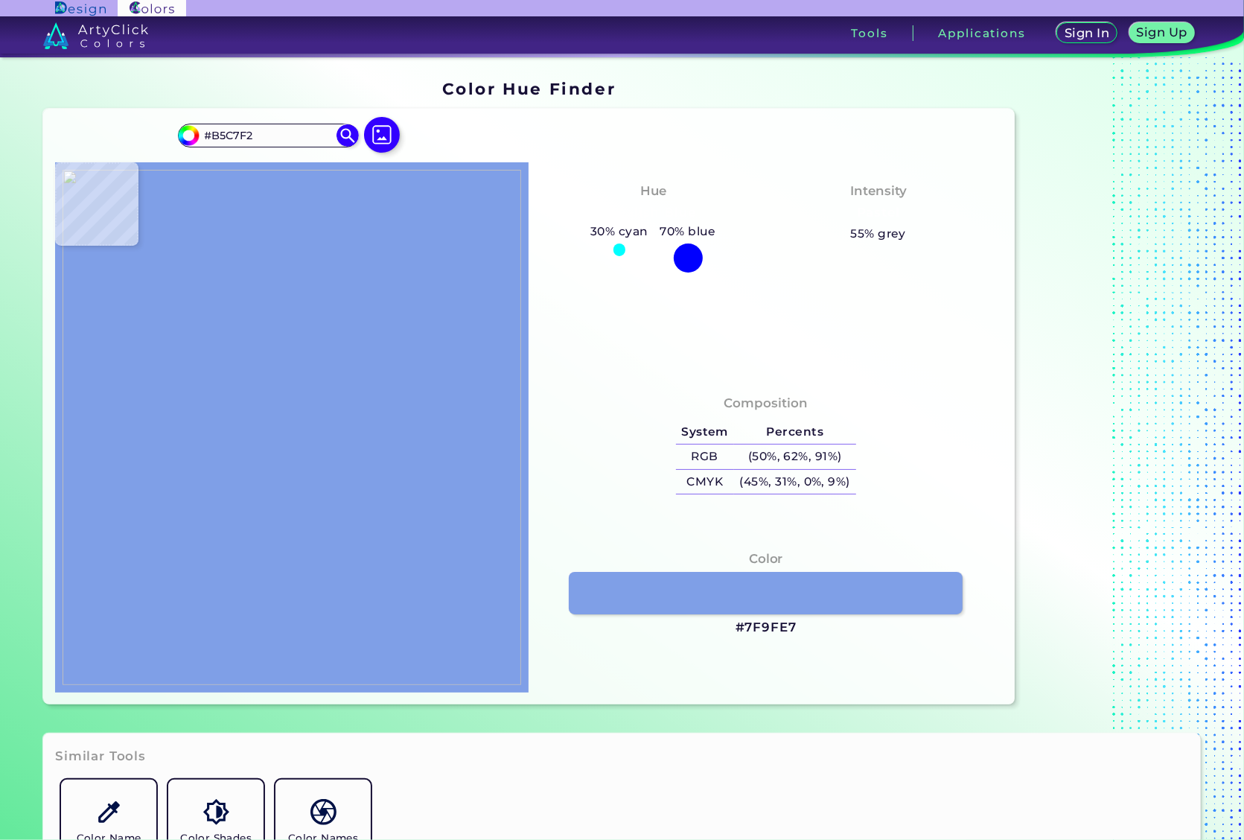
type input "#abc1f2"
type input "#ABC1F2"
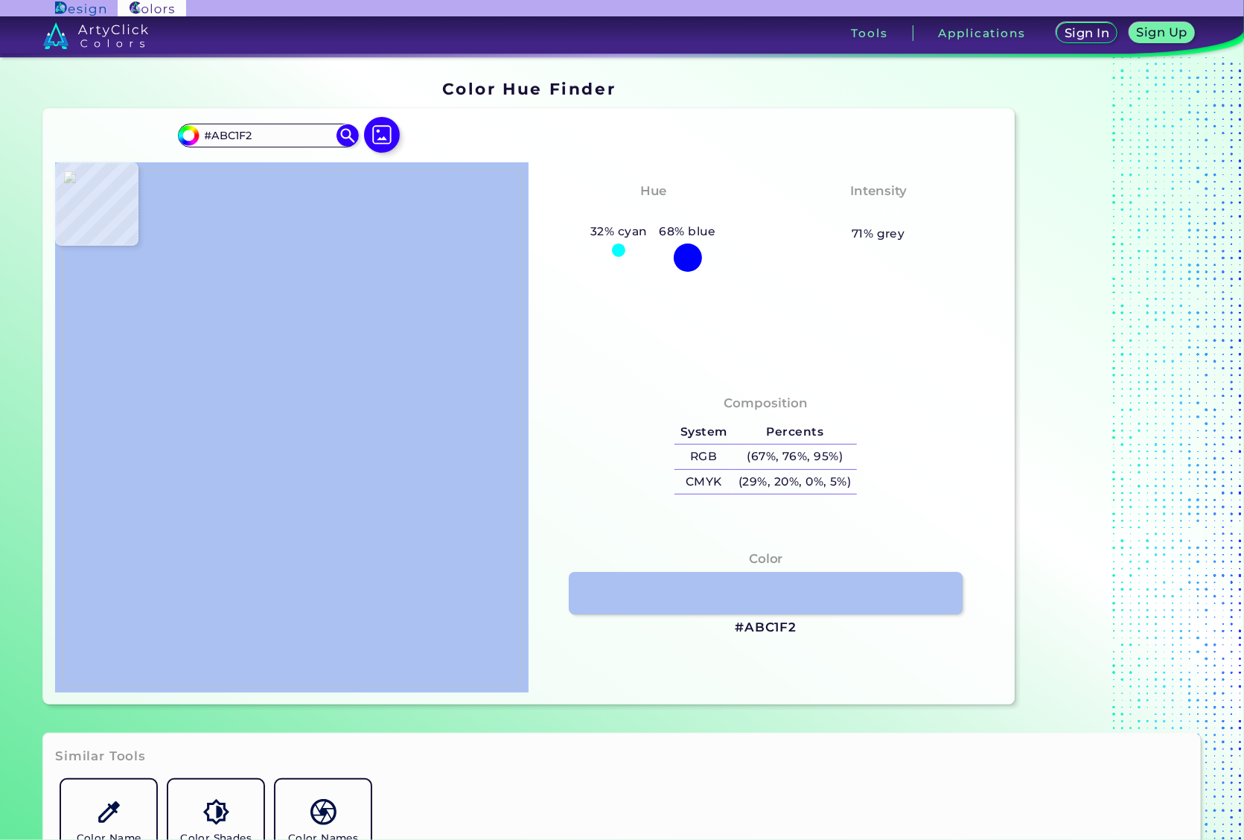
type input "#beccf4"
type input "#BECCF4"
type input "#b6c8f3"
type input "#B6C8F3"
type input "#b2c5f2"
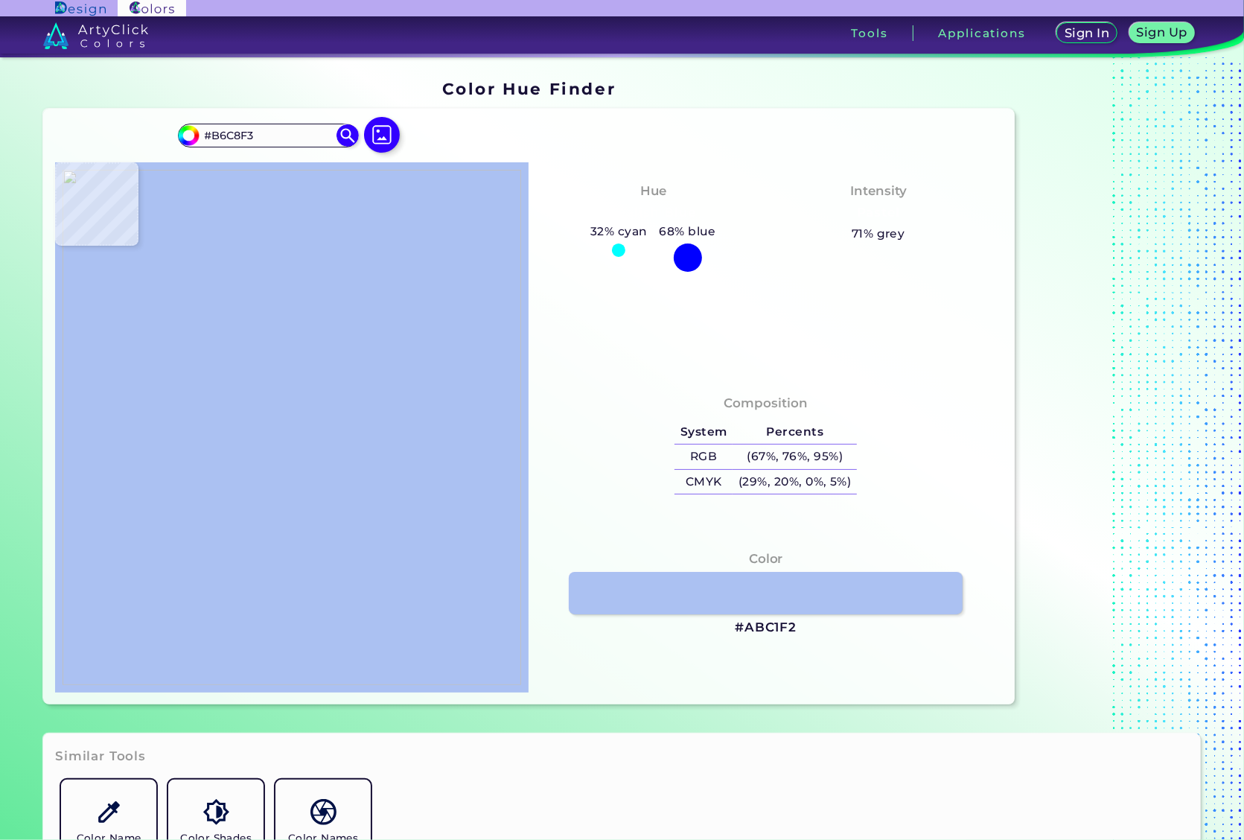
type input "#B2C5F2"
type input "#a3baed"
type input "#A3BAED"
type input "#99b2ec"
type input "#99B2EC"
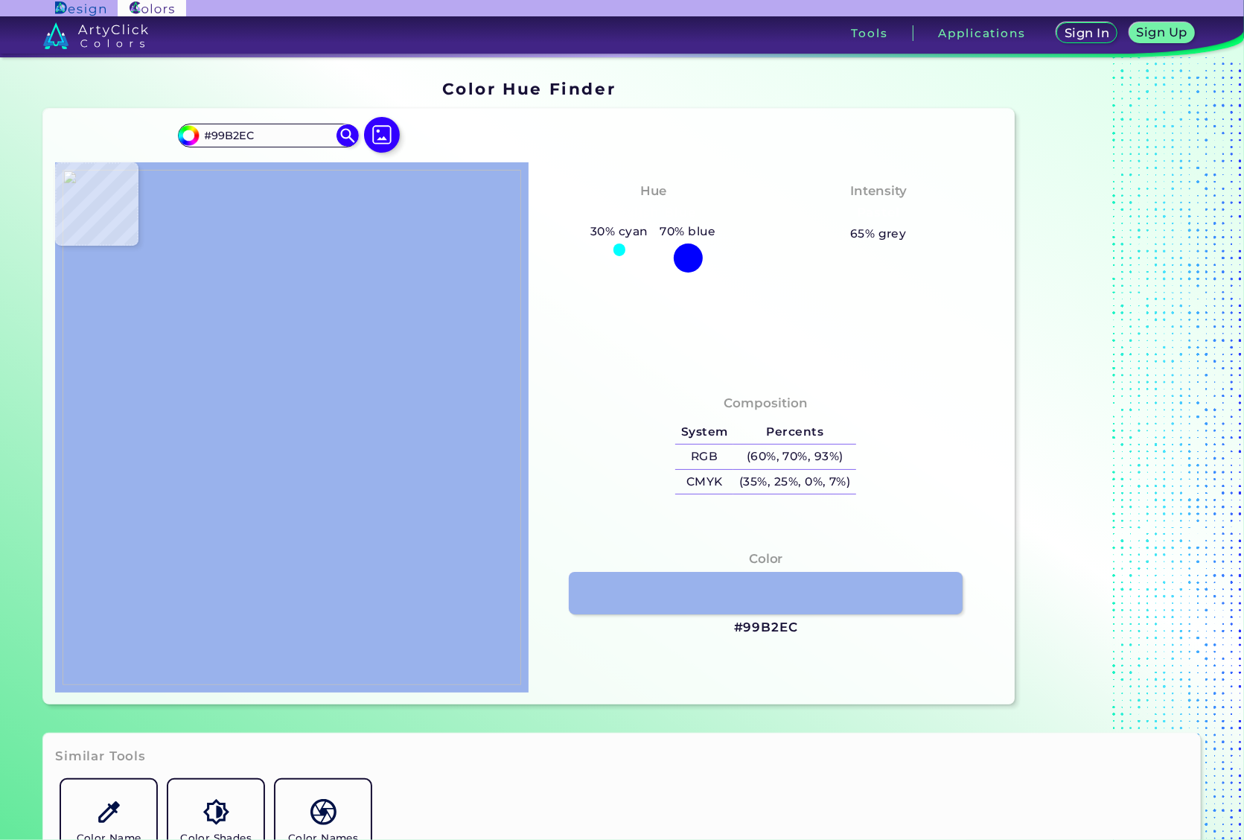
type input "#a6bbf4"
type input "#A6BBF4"
type input "#b2c2f3"
type input "#B2C2F3"
type input "#9fb6ee"
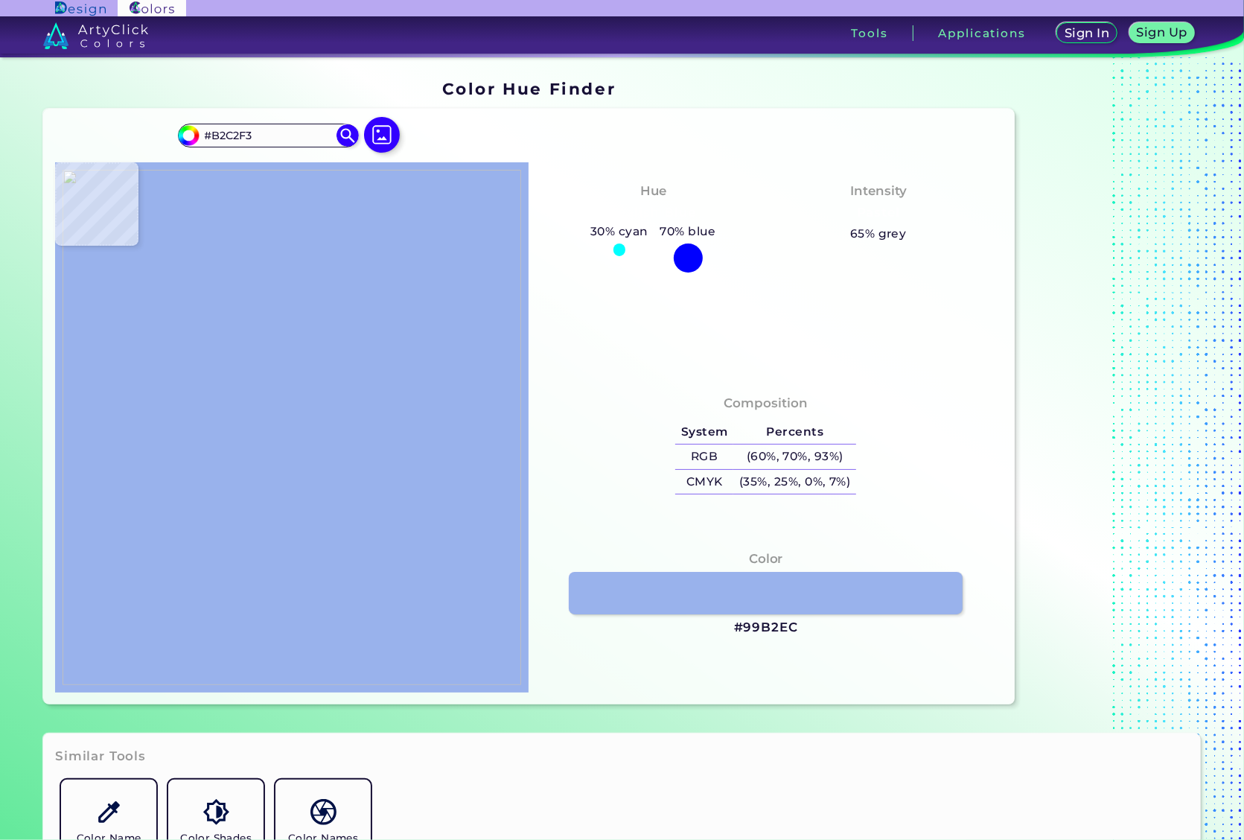
type input "#9FB6EE"
type input "#a9bef1"
type input "#A9BEF1"
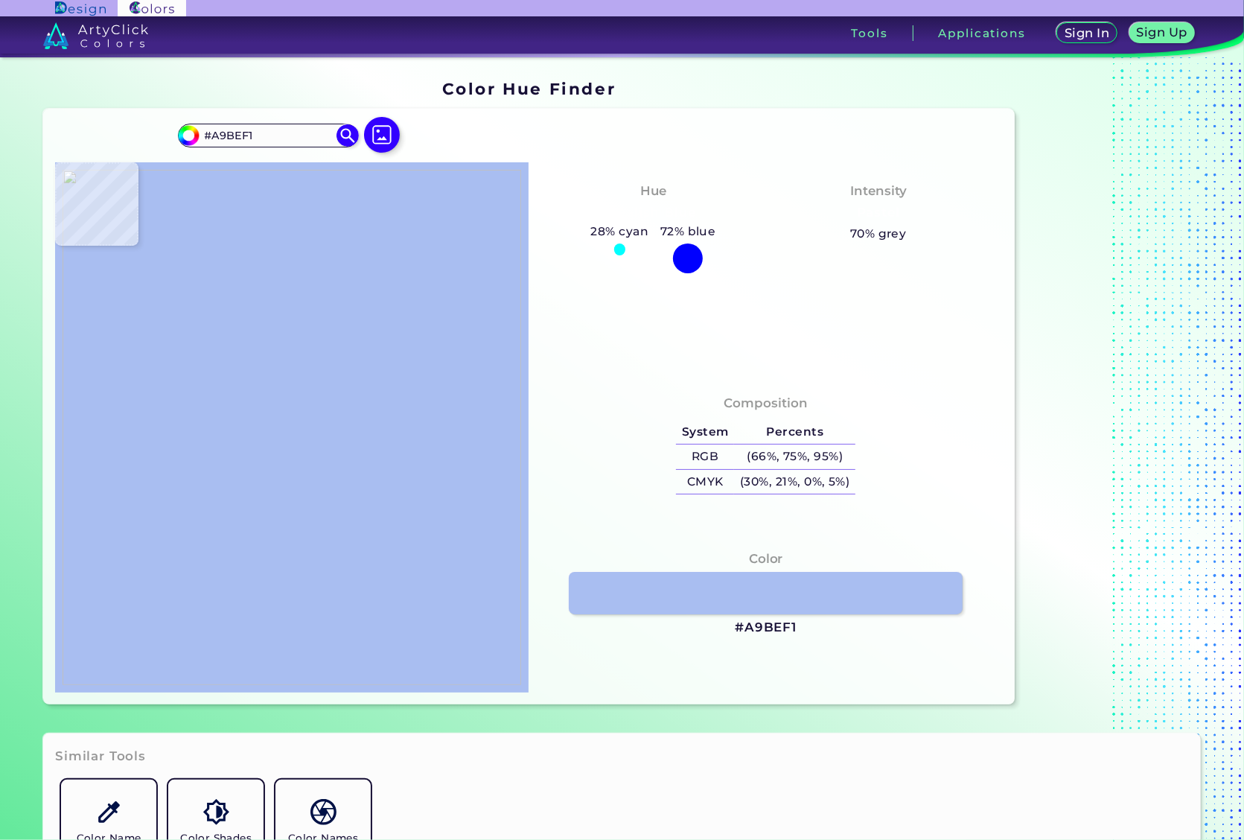
type input "#aac0f1"
type input "#AAC0F1"
type input "#a7bbef"
type input "#A7BBEF"
type input "#b0c2ef"
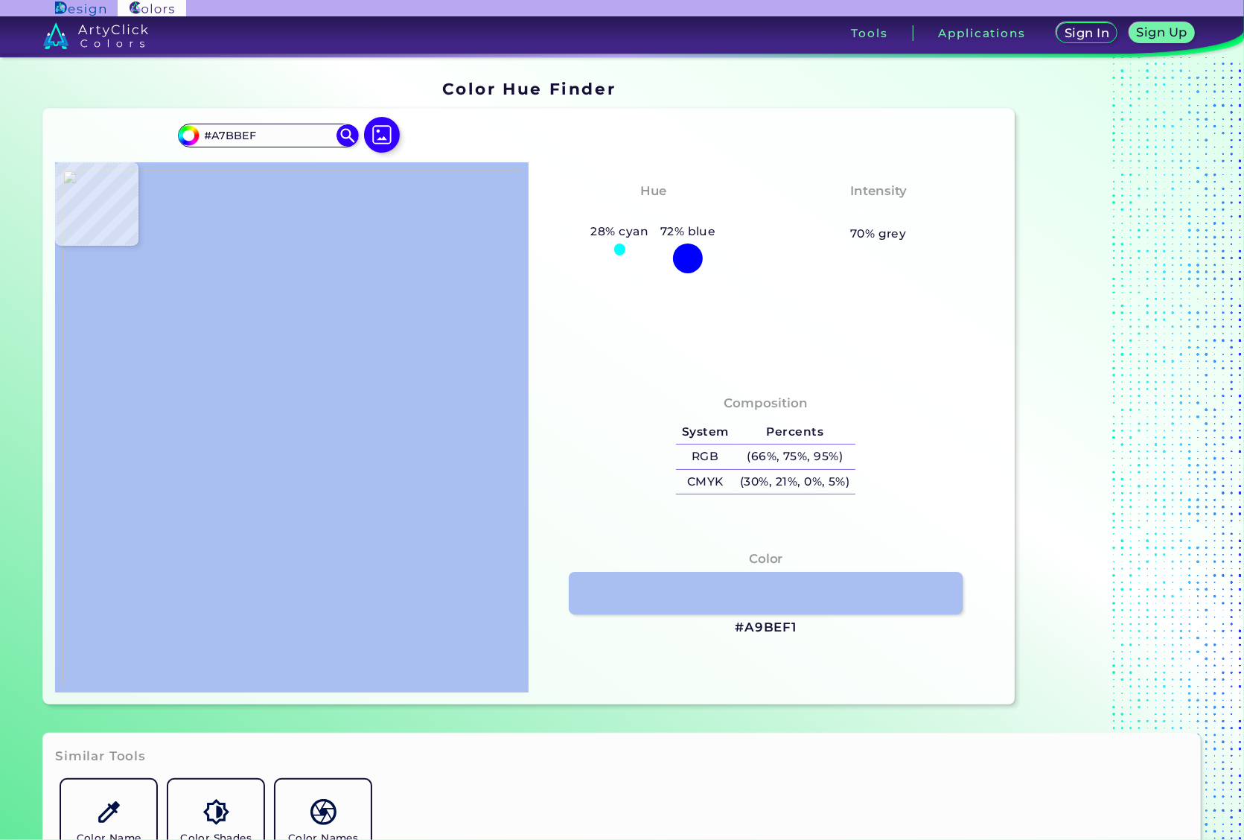
type input "#B0C2EF"
type input "#9fb8eb"
type input "#9FB8EB"
type input "#a9bded"
type input "#A9BDED"
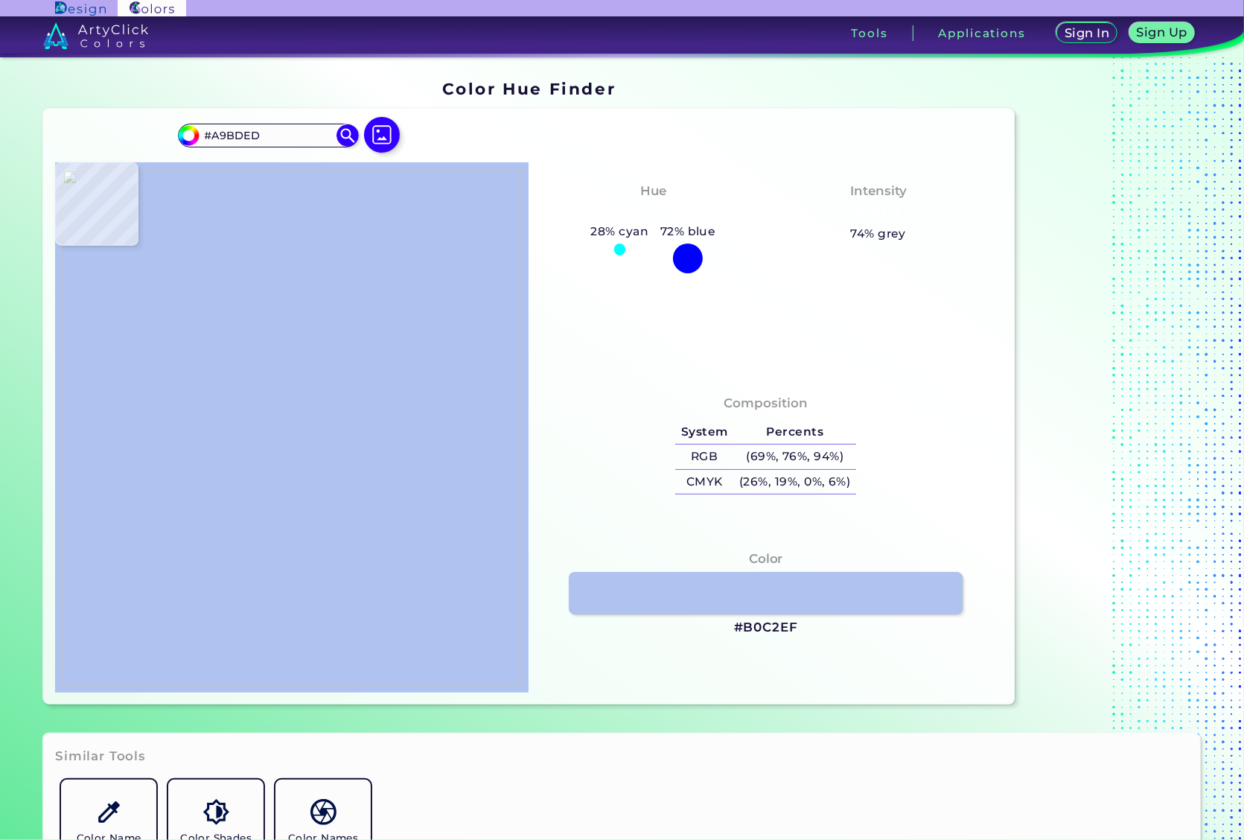
type input "#7d9ae0"
type input "#7D9AE0"
type input "#ca8866"
type input "#CA8866"
type input "#f5f5f3"
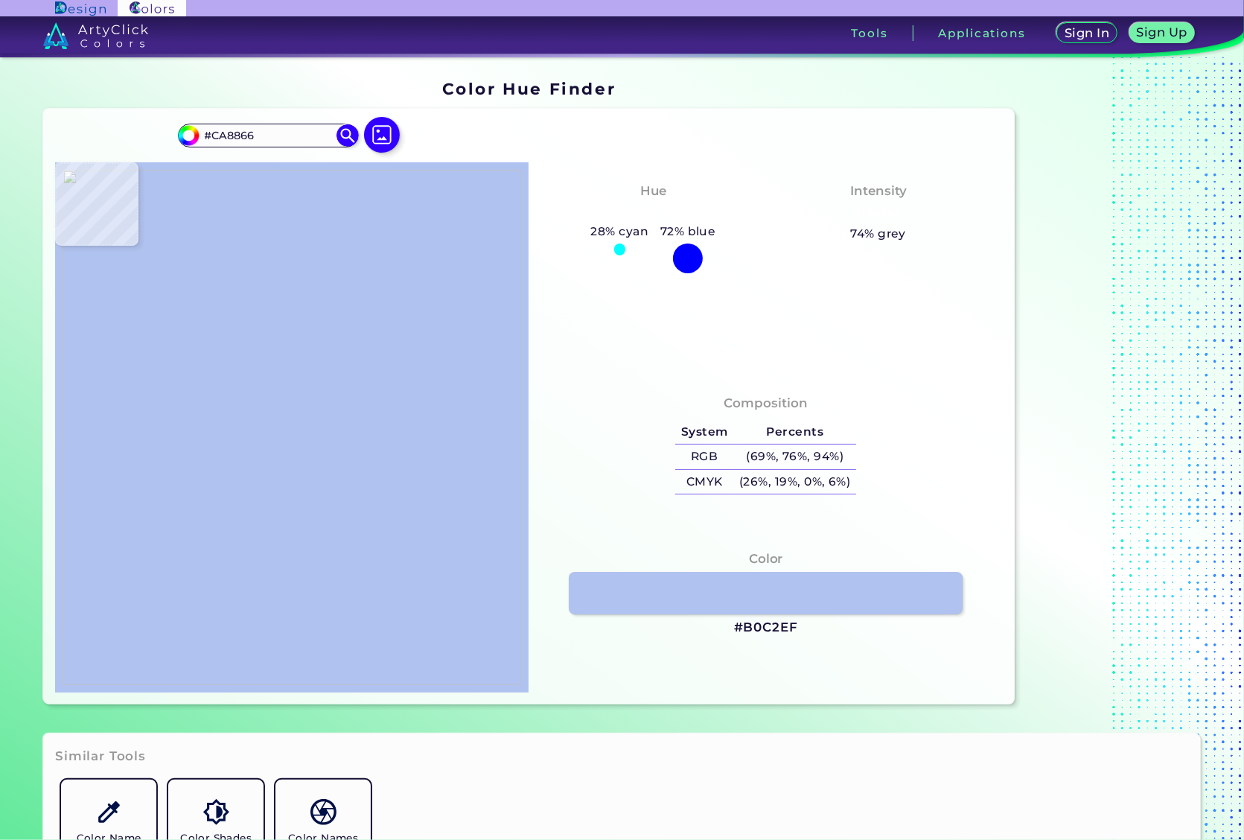
type input "#F5F5F3"
type input "#bd876f"
type input "#BD876F"
type input "#dda68b"
type input "#DDA68B"
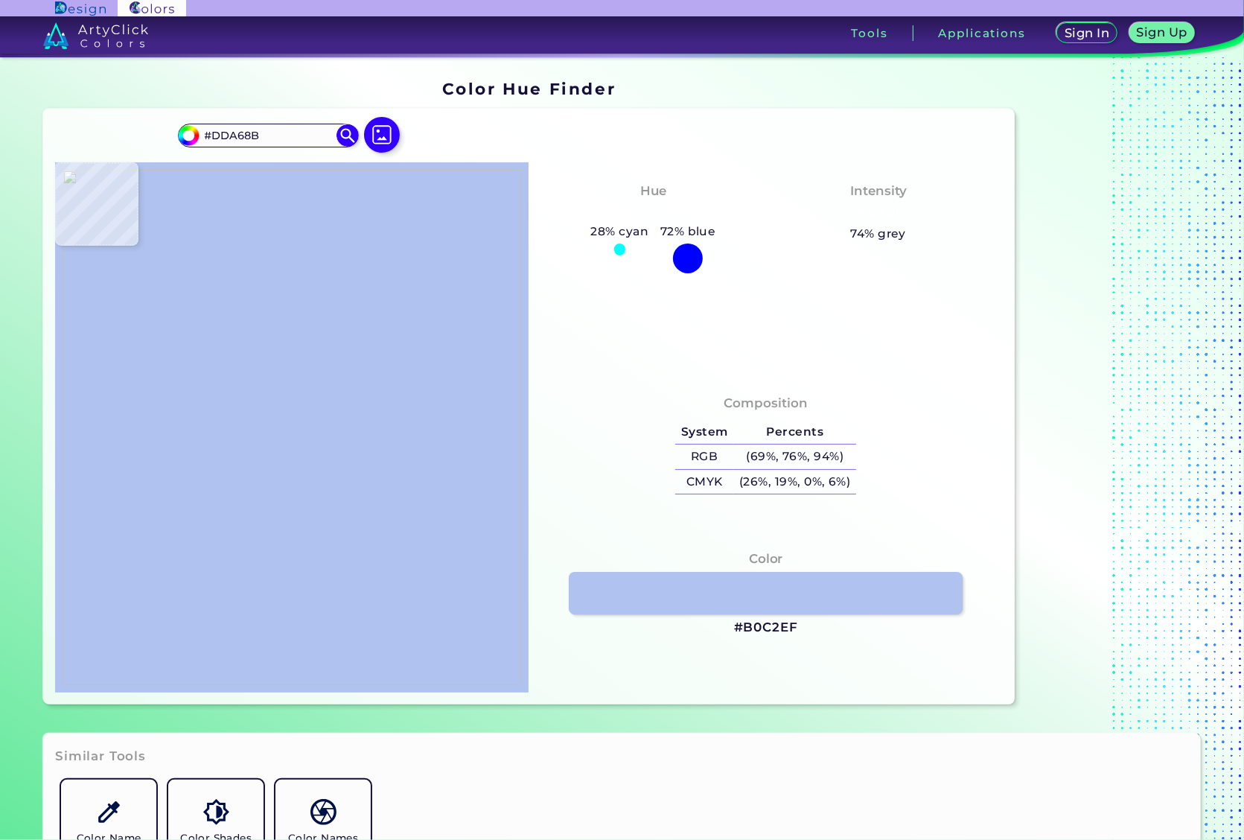
type input "#d1a28c"
type input "#D1A28C"
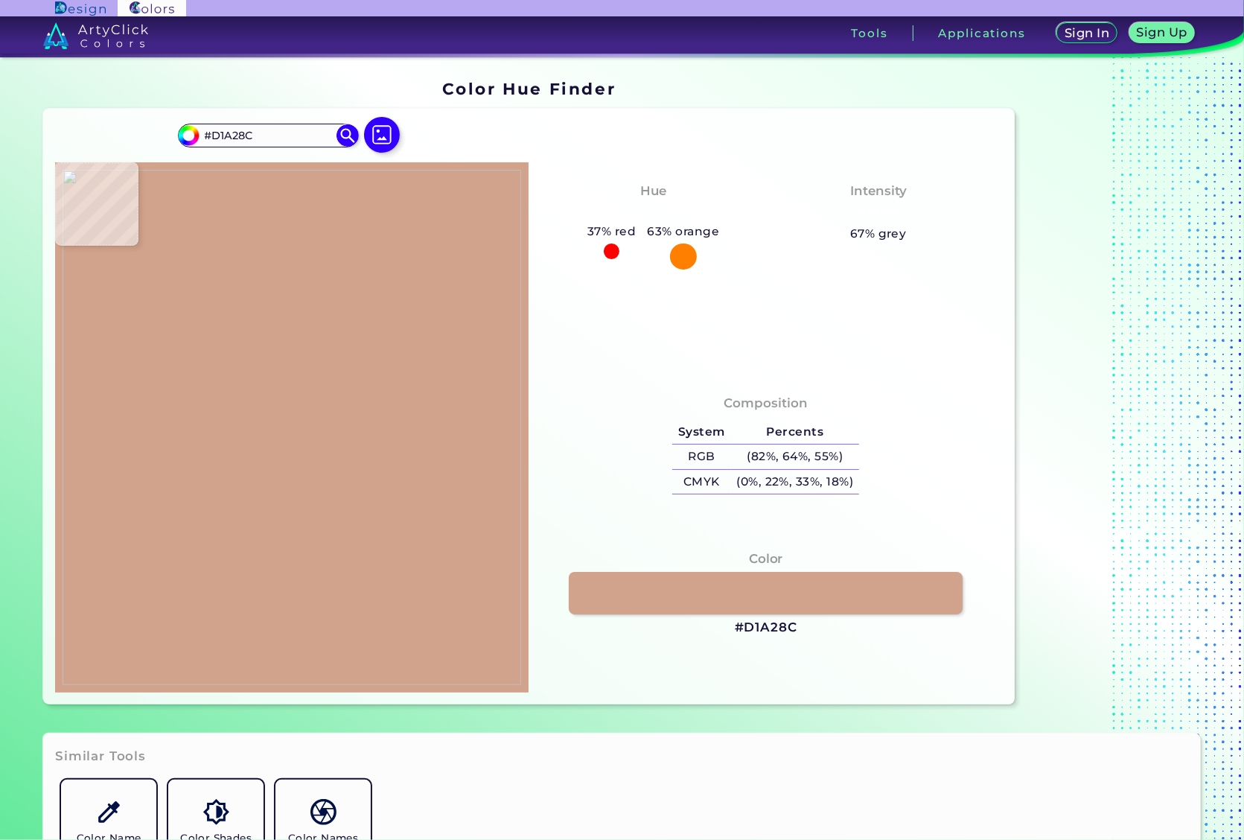
type input "#e6e8e5"
type input "#E6E8E5"
type input "#eaeae8"
type input "#EAEAE8"
type input "#e9e9e7"
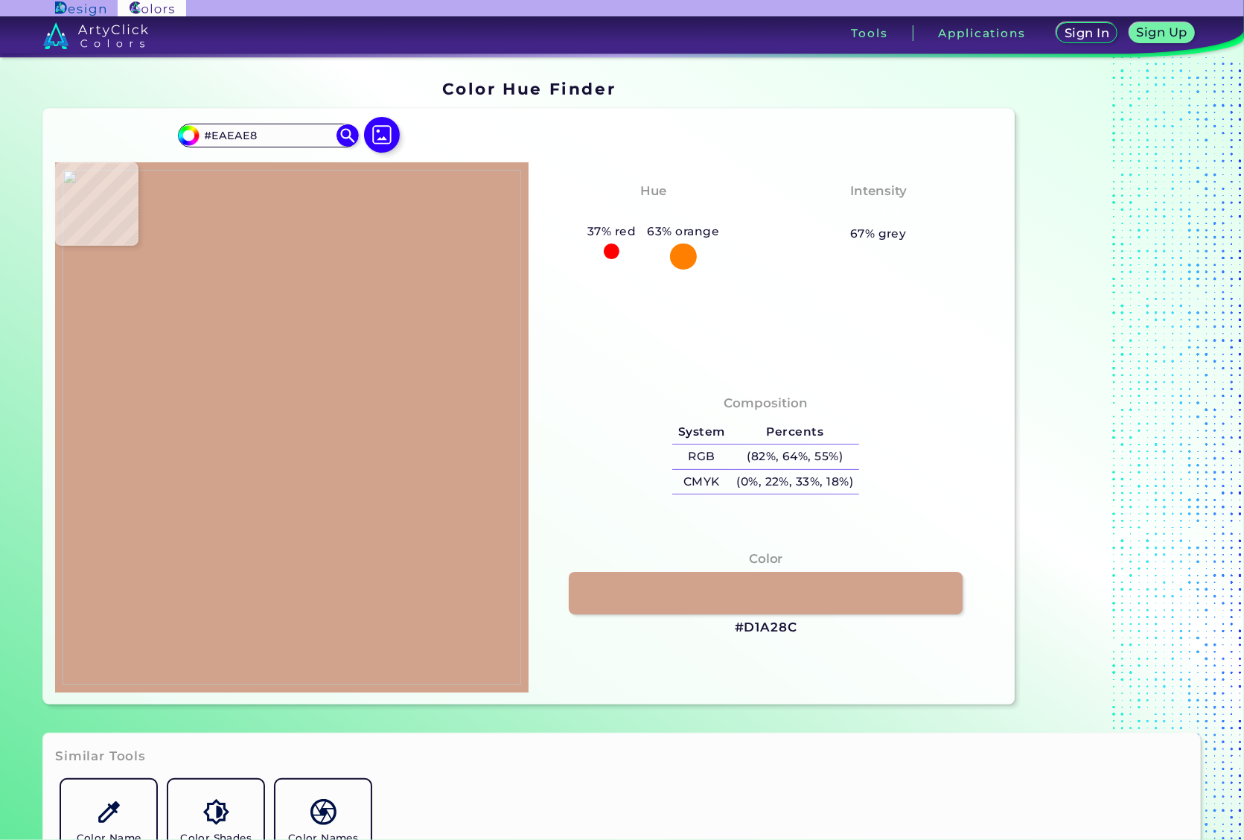
type input "#E9E9E7"
type input "#e7e7e5"
type input "#E7E7E5"
type input "#e6e6e4"
type input "#E6E6E4"
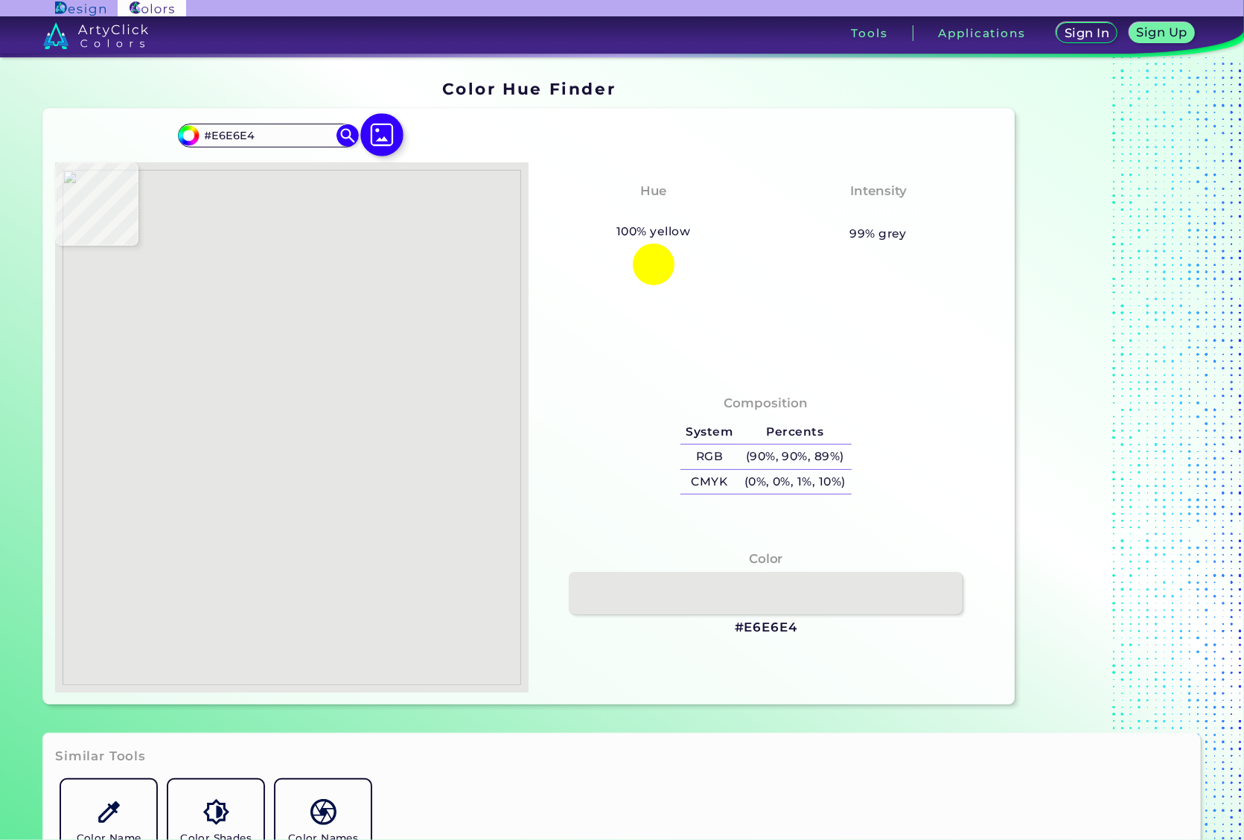
click at [376, 143] on img at bounding box center [381, 134] width 43 height 43
click at [0, 0] on input "file" at bounding box center [0, 0] width 0 height 0
type input "#e7e7e5"
type input "#E7E7E5"
type input "#e8e8e6"
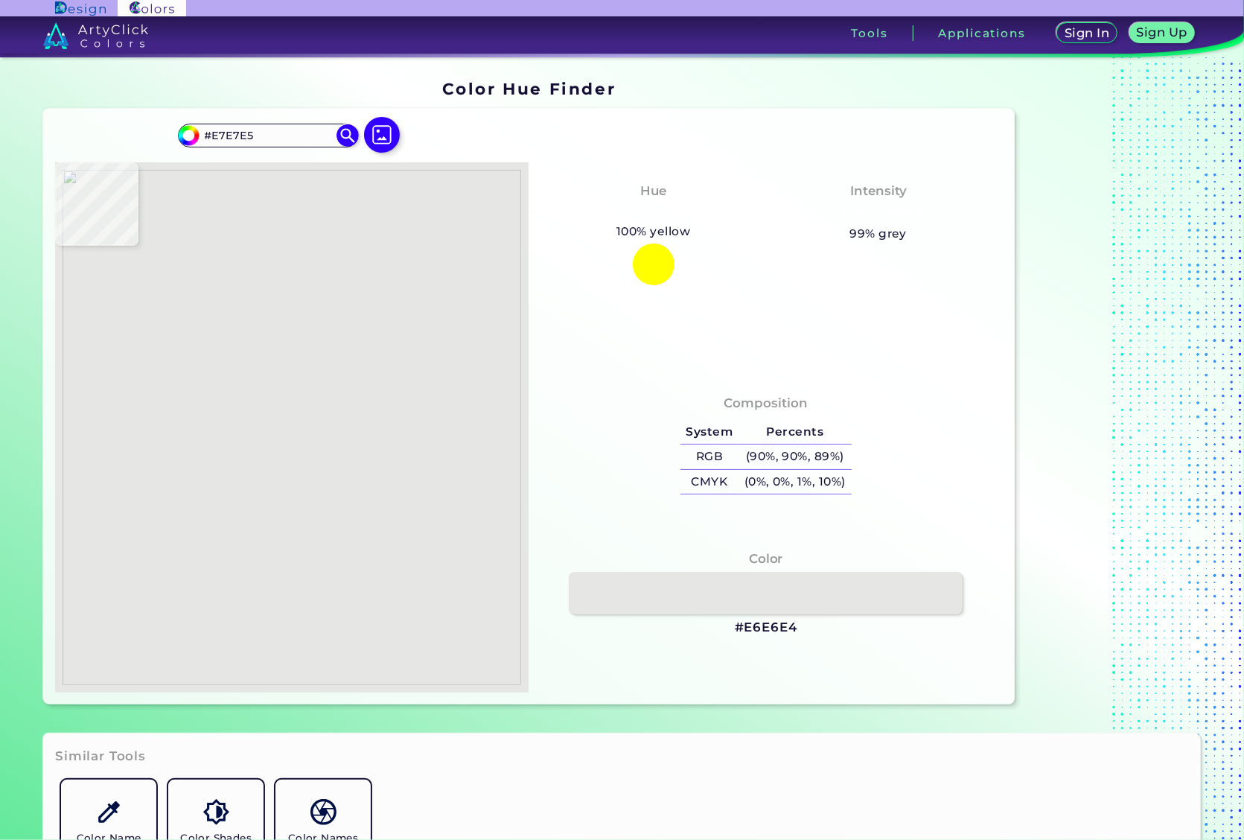
type input "#E8E8E6"
type input "#e9e9e7"
type input "#E9E9E7"
type input "#eaeae8"
type input "#EAEAE8"
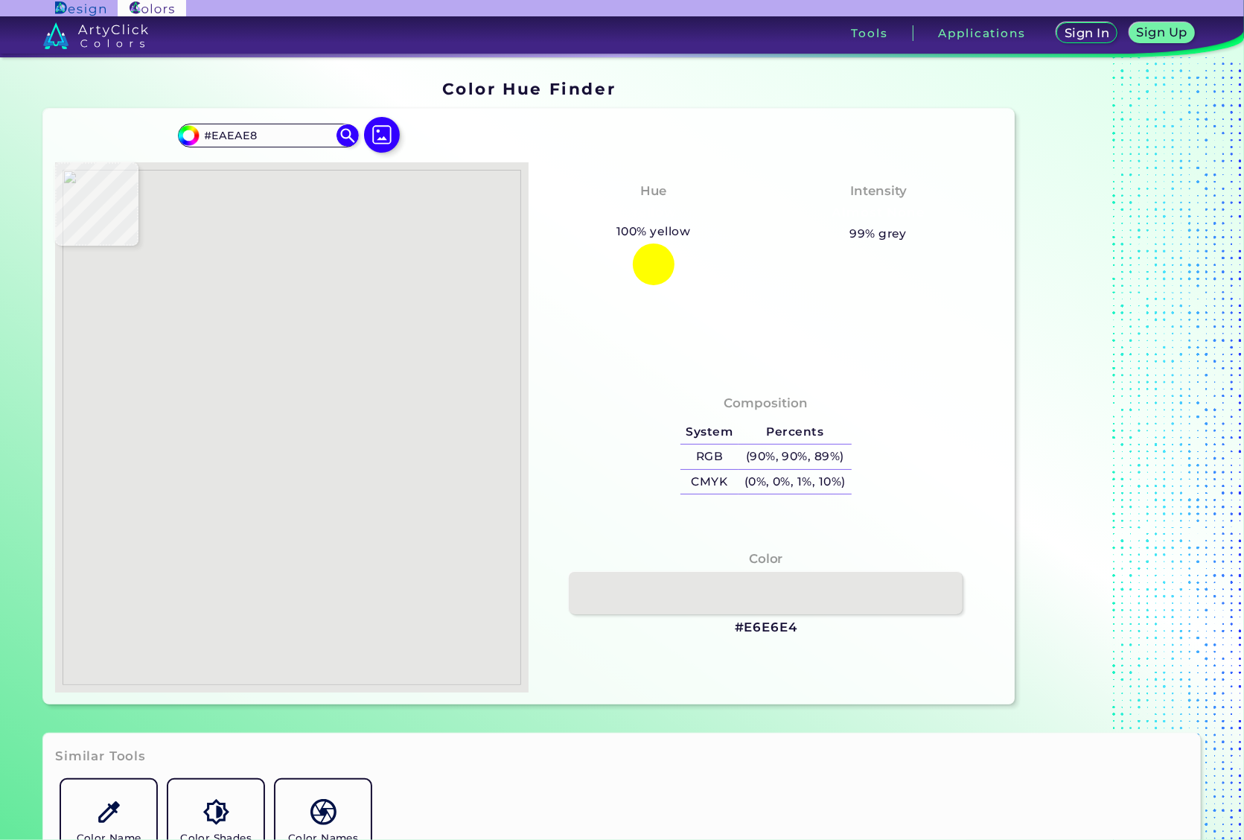
type input "#ebebe9"
type input "#EBEBE9"
type input "#ececea"
type input "#ECECEA"
type input "#ebebe9"
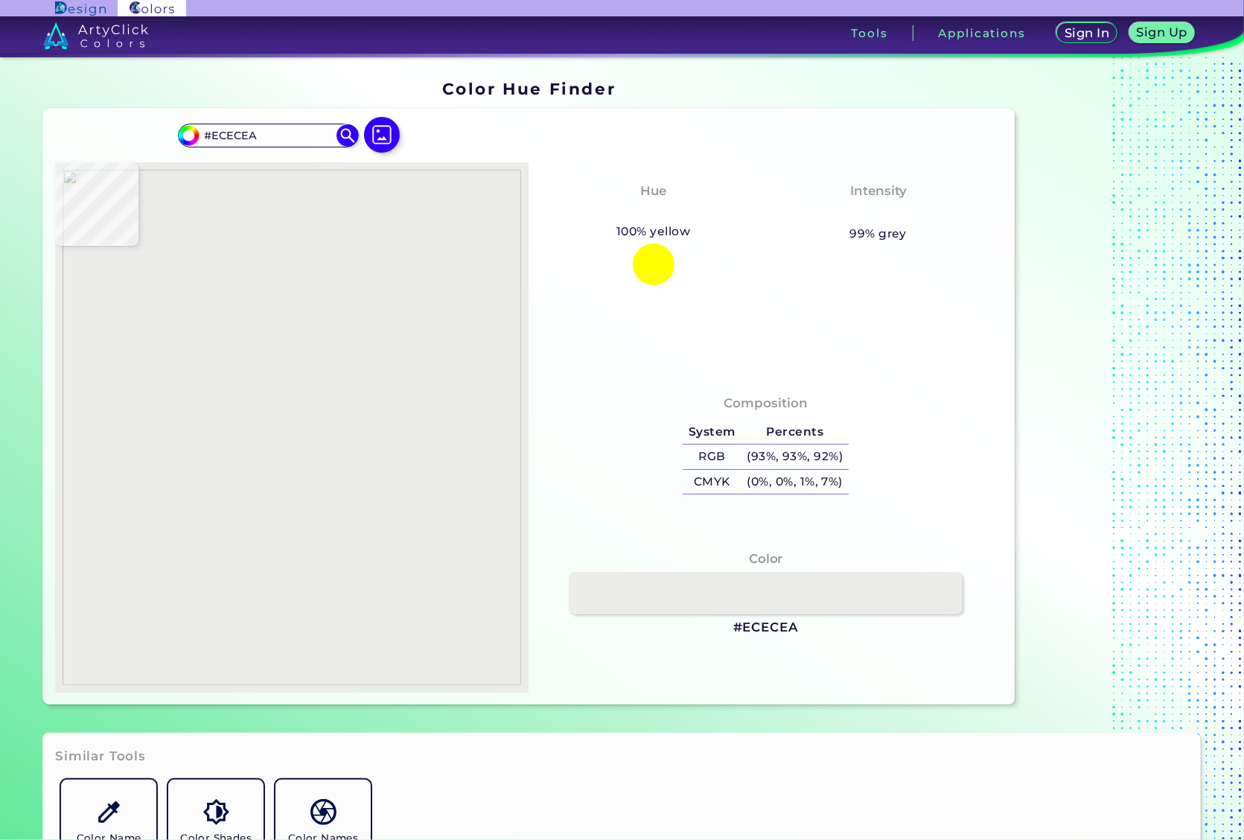
type input "#EBEBE9"
type input "#ededeb"
type input "#EDEDEB"
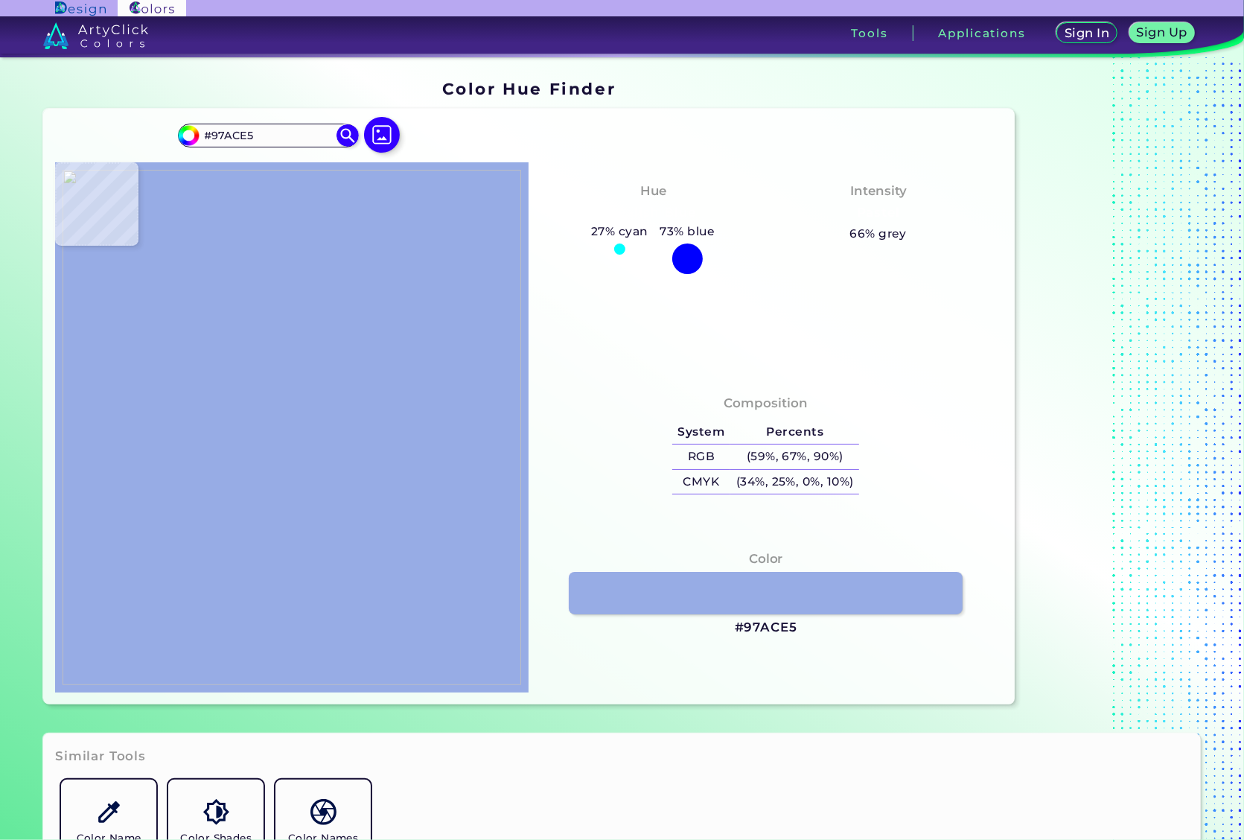
click at [318, 594] on img at bounding box center [292, 427] width 459 height 515
drag, startPoint x: 739, startPoint y: 624, endPoint x: 800, endPoint y: 637, distance: 63.2
click at [800, 637] on div "Color #97ACE5" at bounding box center [766, 593] width 450 height 103
copy h3 "#97ACE5"
